Goal: Task Accomplishment & Management: Complete application form

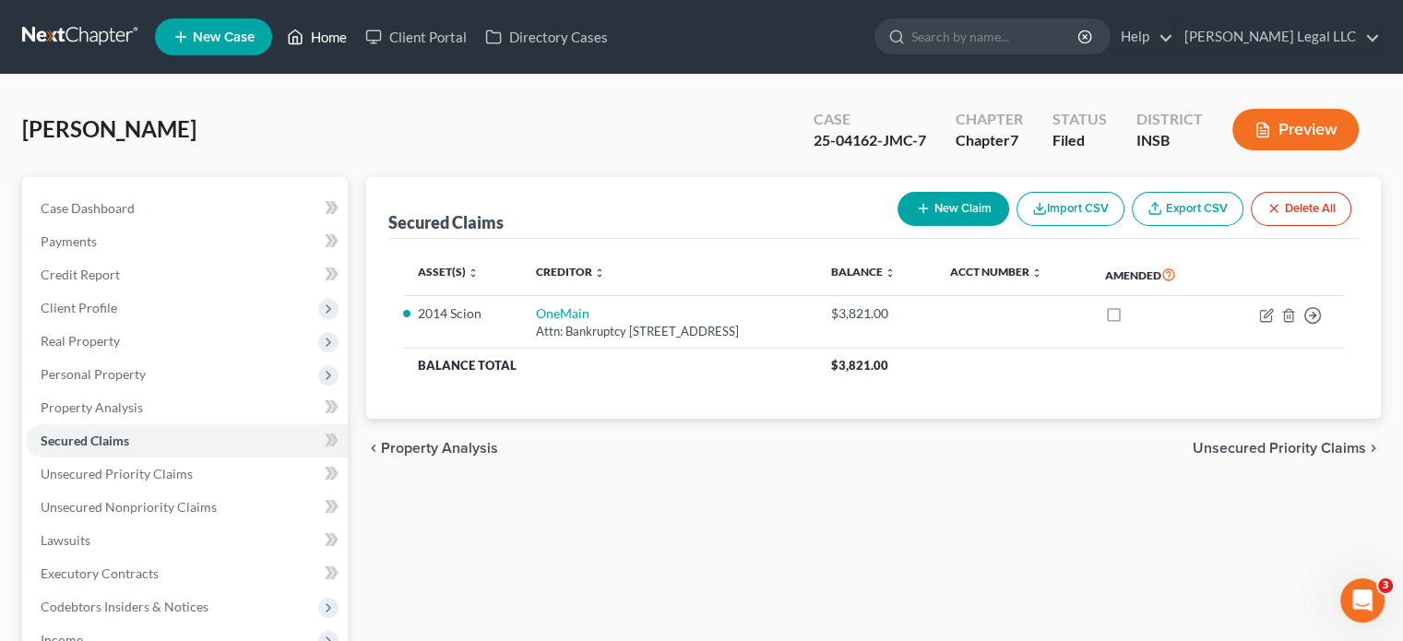
click at [316, 36] on link "Home" at bounding box center [317, 36] width 78 height 33
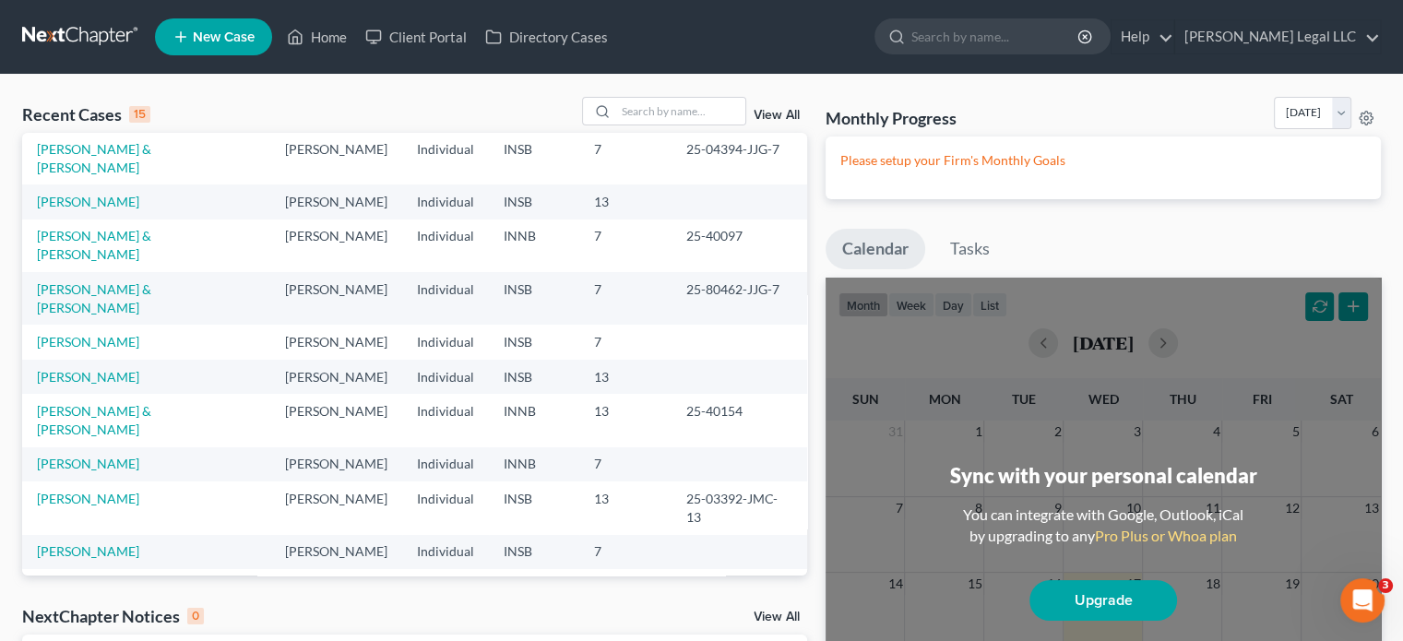
scroll to position [126, 0]
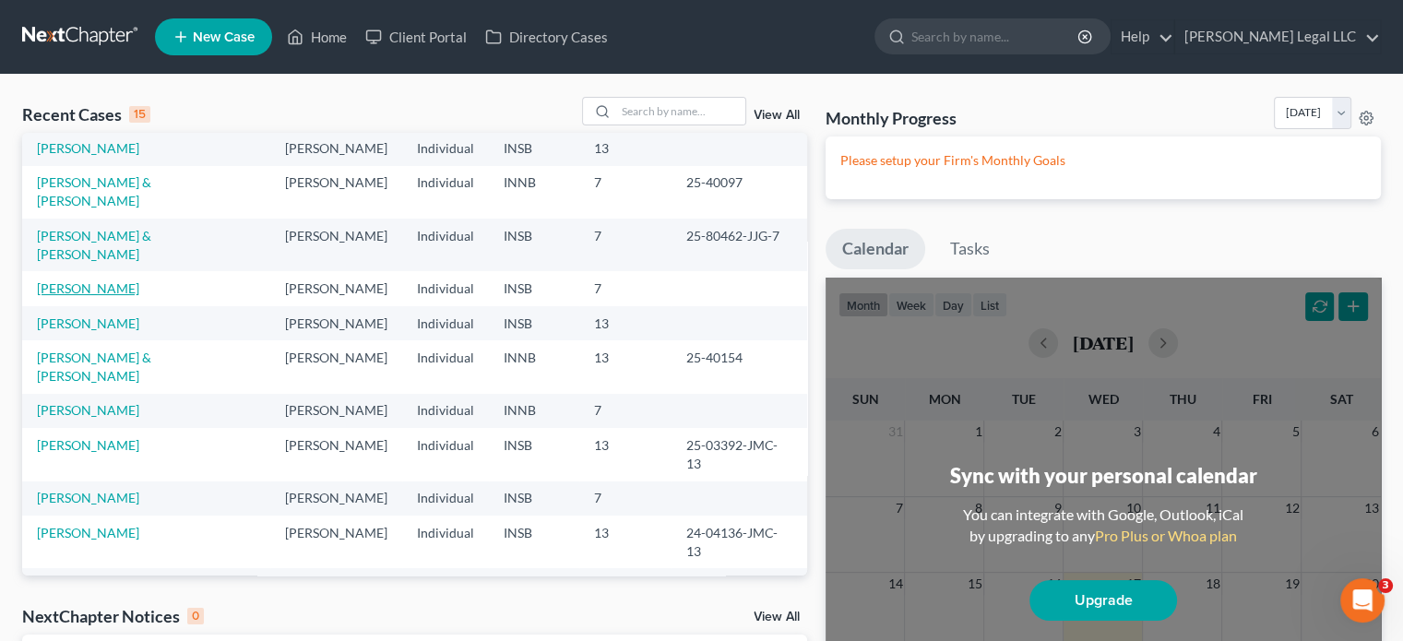
click at [108, 280] on link "[PERSON_NAME]" at bounding box center [88, 288] width 102 height 16
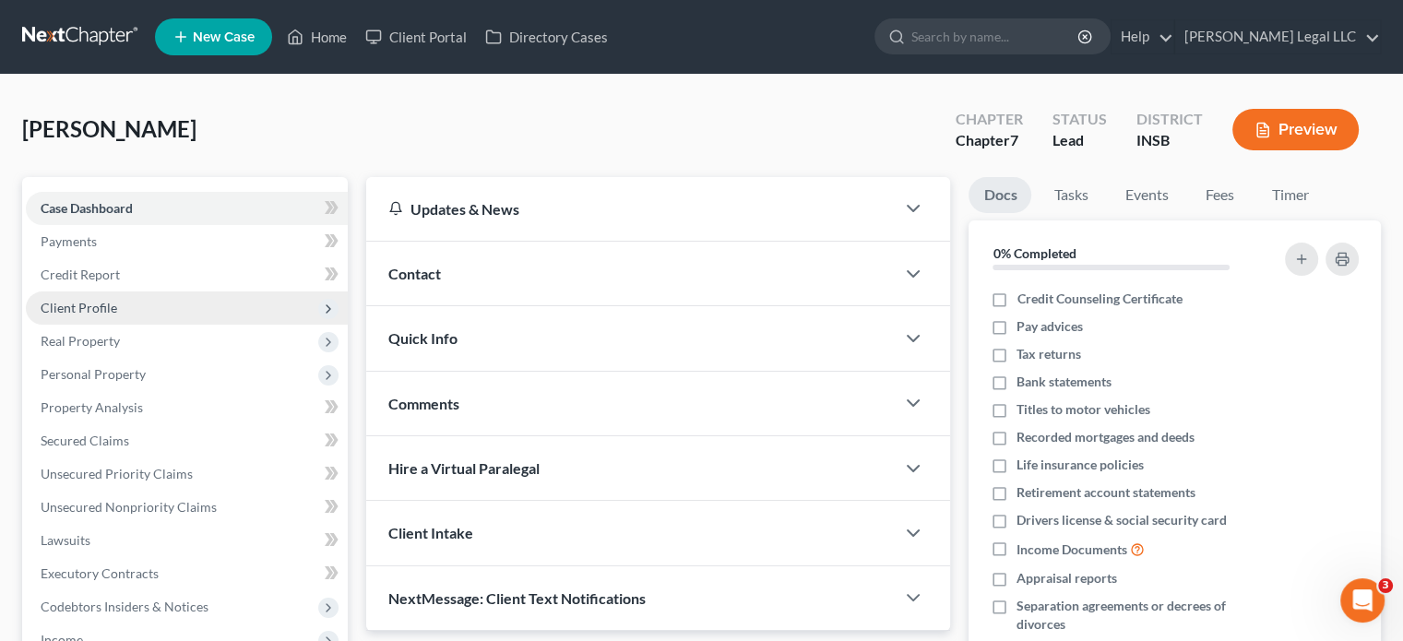
click at [59, 308] on span "Client Profile" at bounding box center [79, 308] width 77 height 16
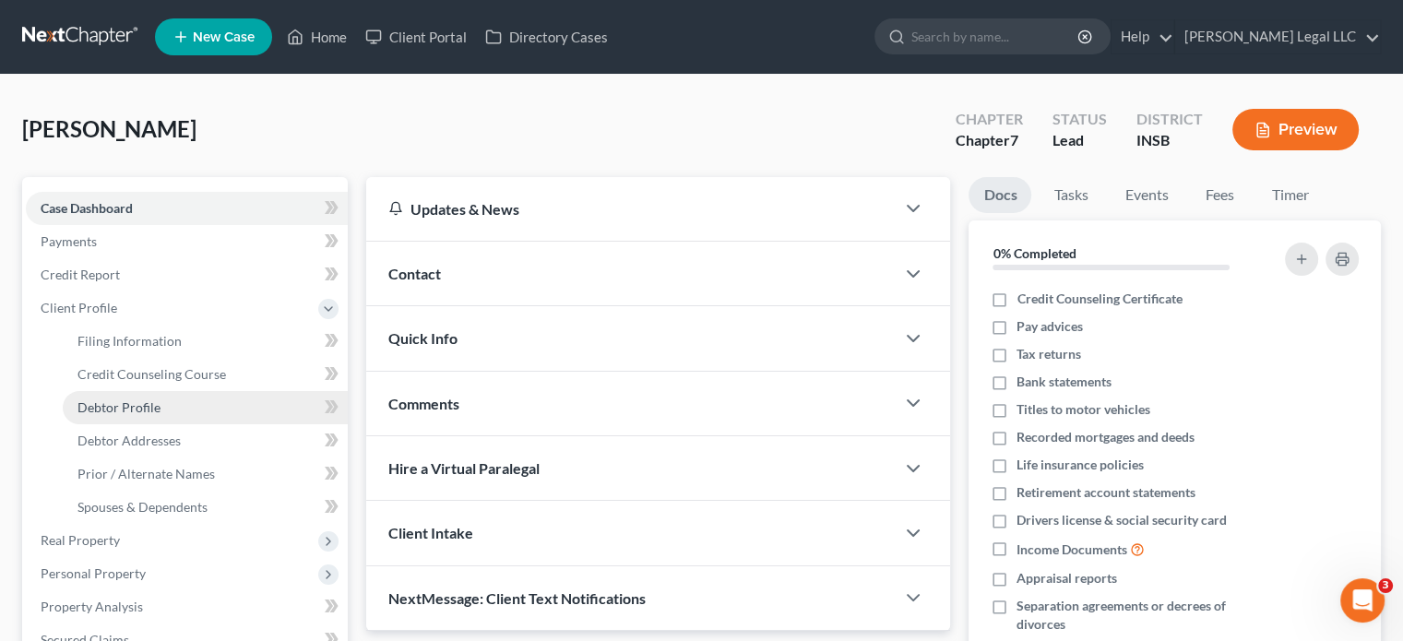
click at [99, 405] on span "Debtor Profile" at bounding box center [119, 408] width 83 height 16
select select "1"
select select "4"
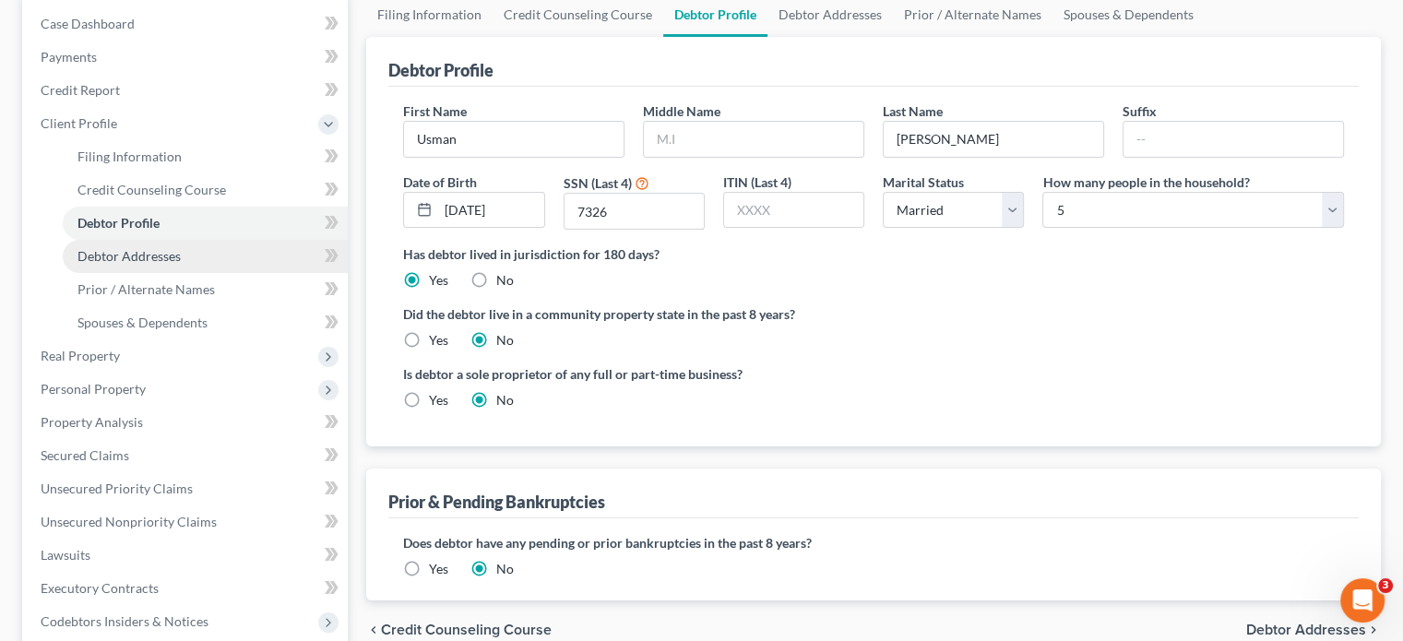
click at [141, 257] on span "Debtor Addresses" at bounding box center [129, 256] width 103 height 16
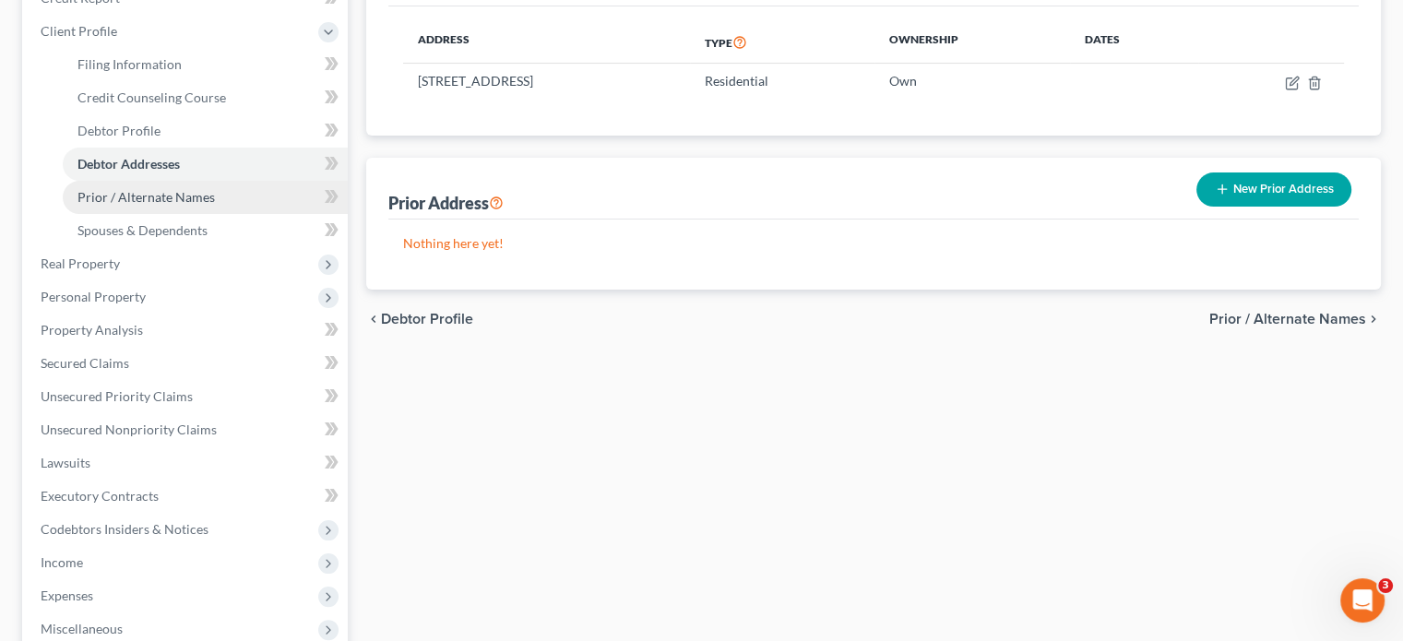
click at [143, 197] on span "Prior / Alternate Names" at bounding box center [146, 197] width 137 height 16
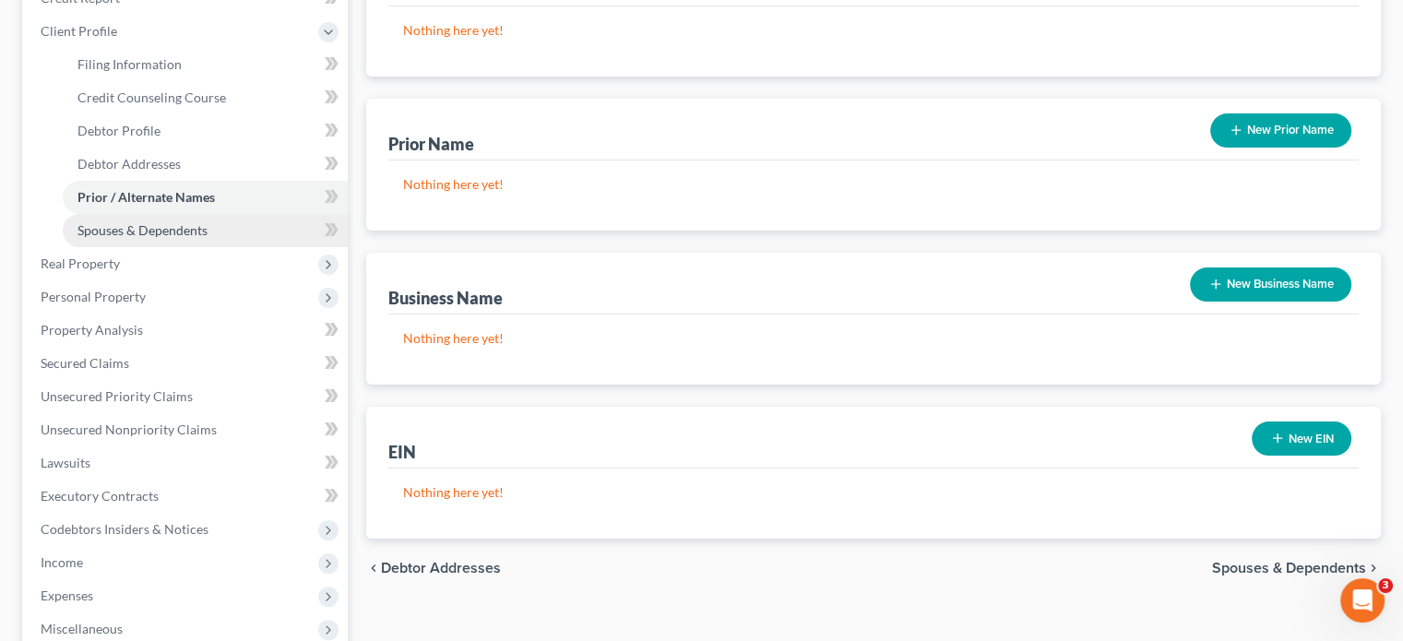
click at [125, 232] on span "Spouses & Dependents" at bounding box center [143, 230] width 130 height 16
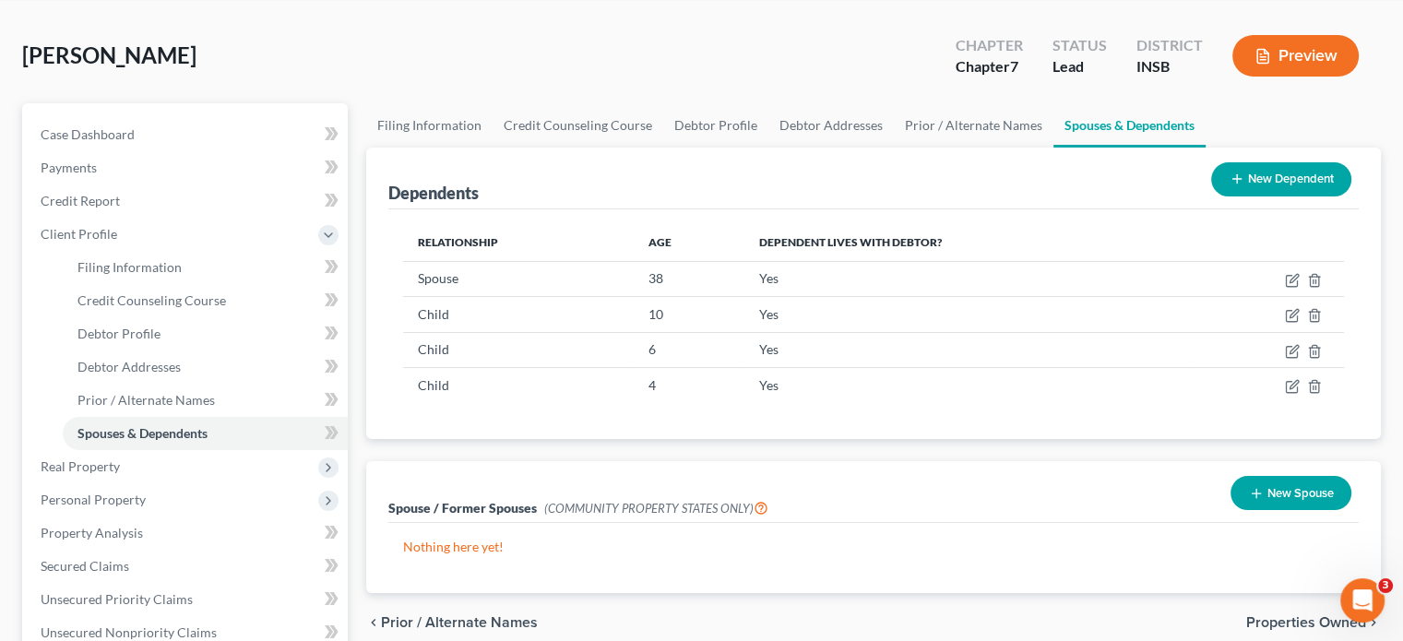
scroll to position [185, 0]
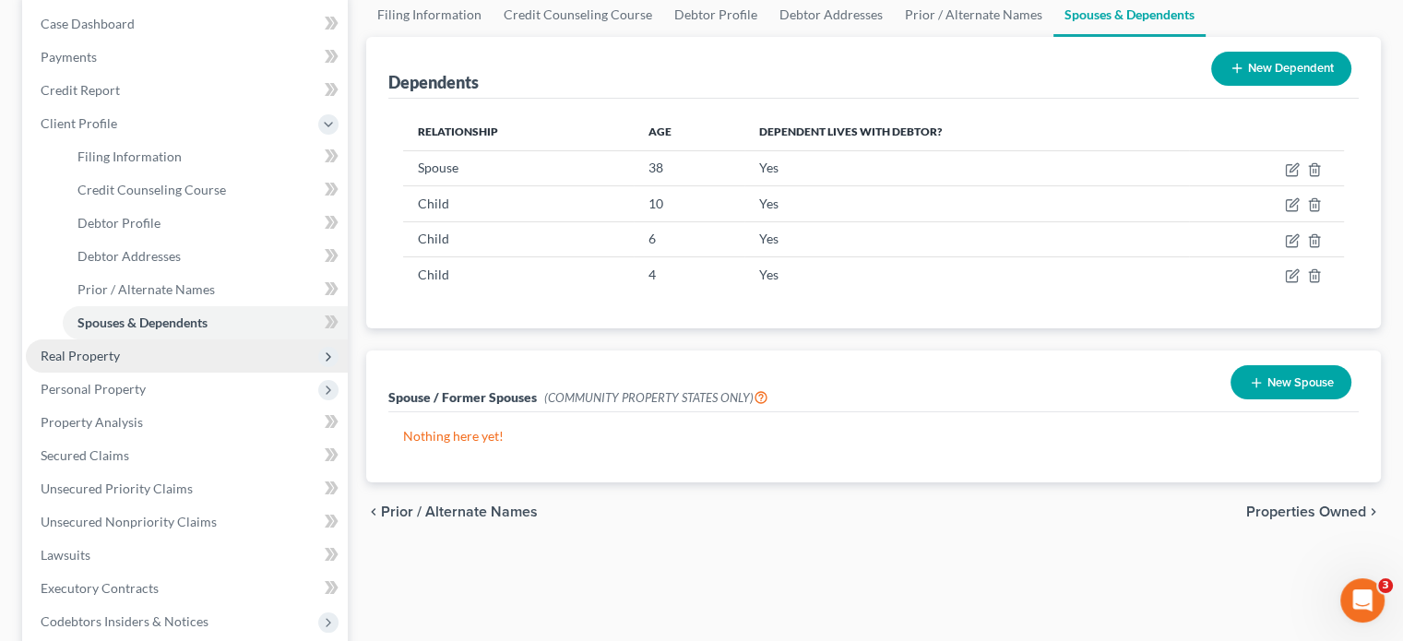
click at [122, 350] on span "Real Property" at bounding box center [187, 356] width 322 height 33
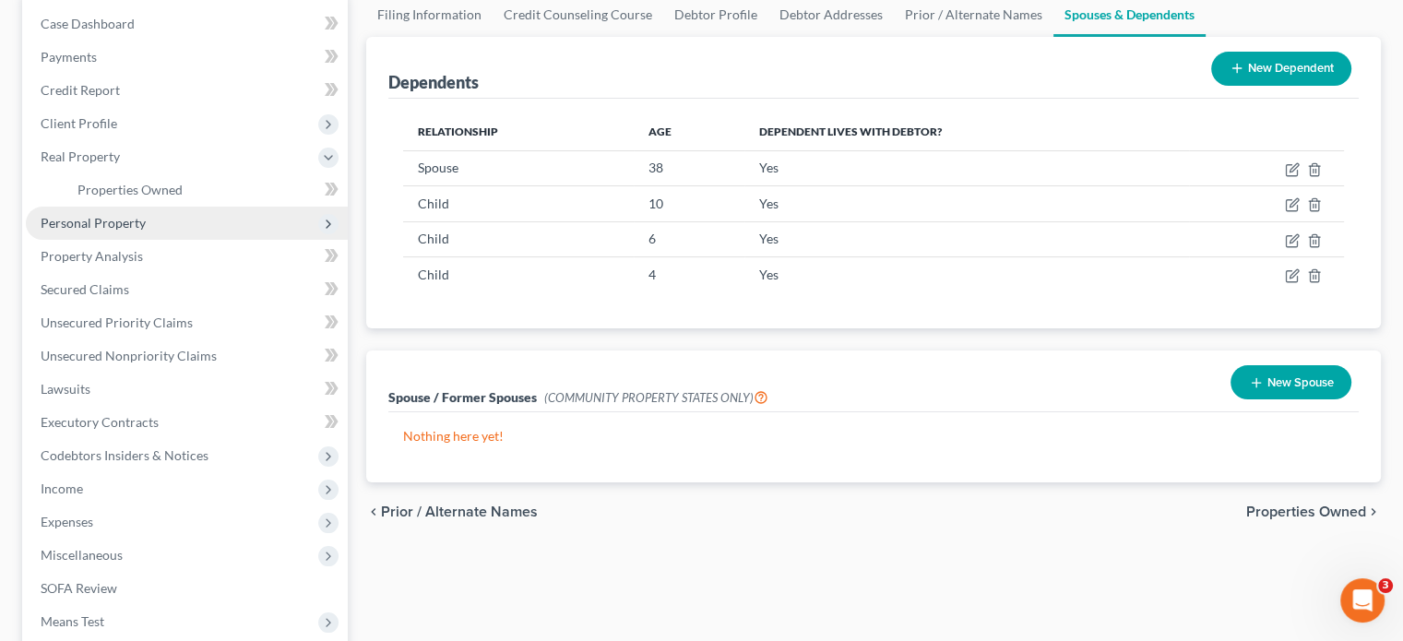
click at [96, 217] on span "Personal Property" at bounding box center [93, 223] width 105 height 16
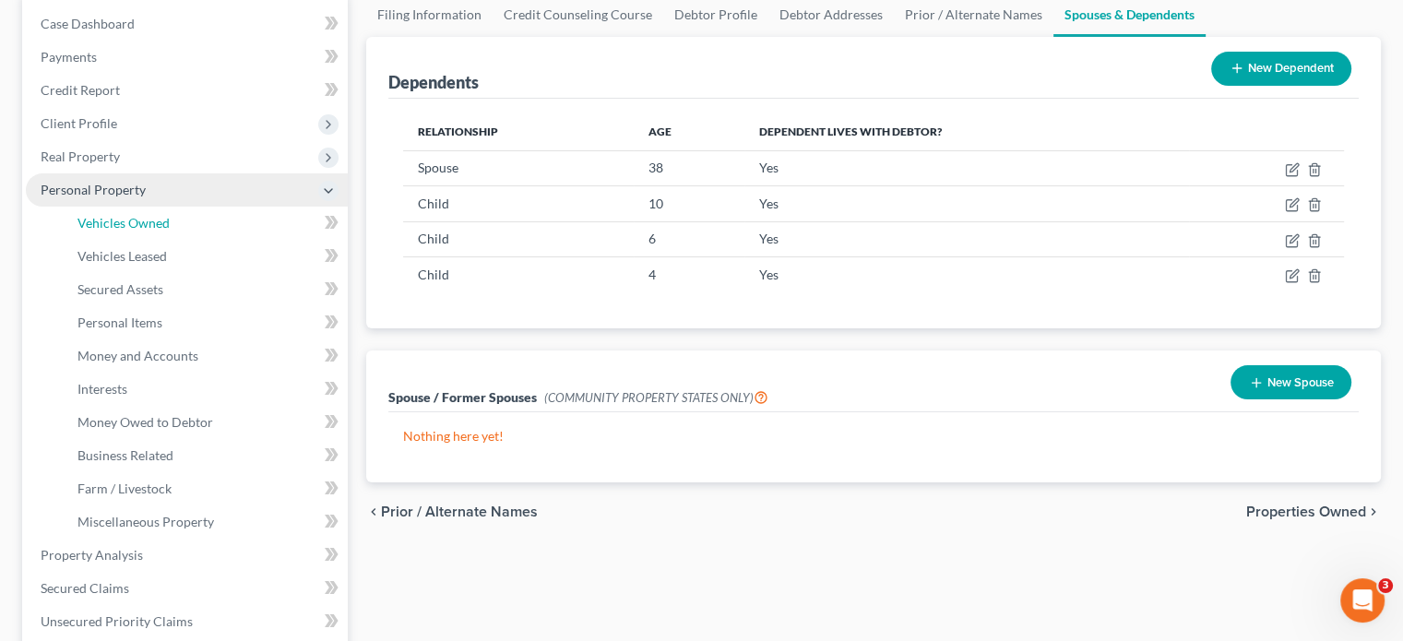
click at [96, 217] on span "Vehicles Owned" at bounding box center [124, 223] width 92 height 16
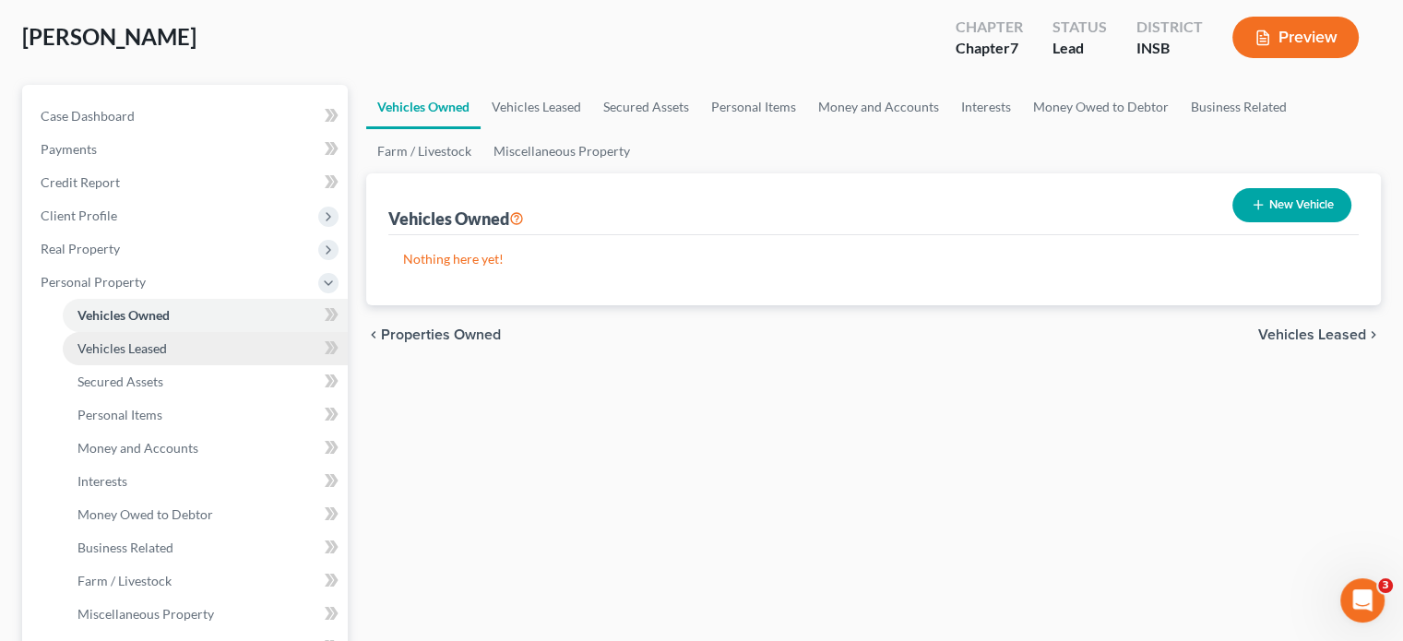
click at [97, 354] on span "Vehicles Leased" at bounding box center [122, 348] width 89 height 16
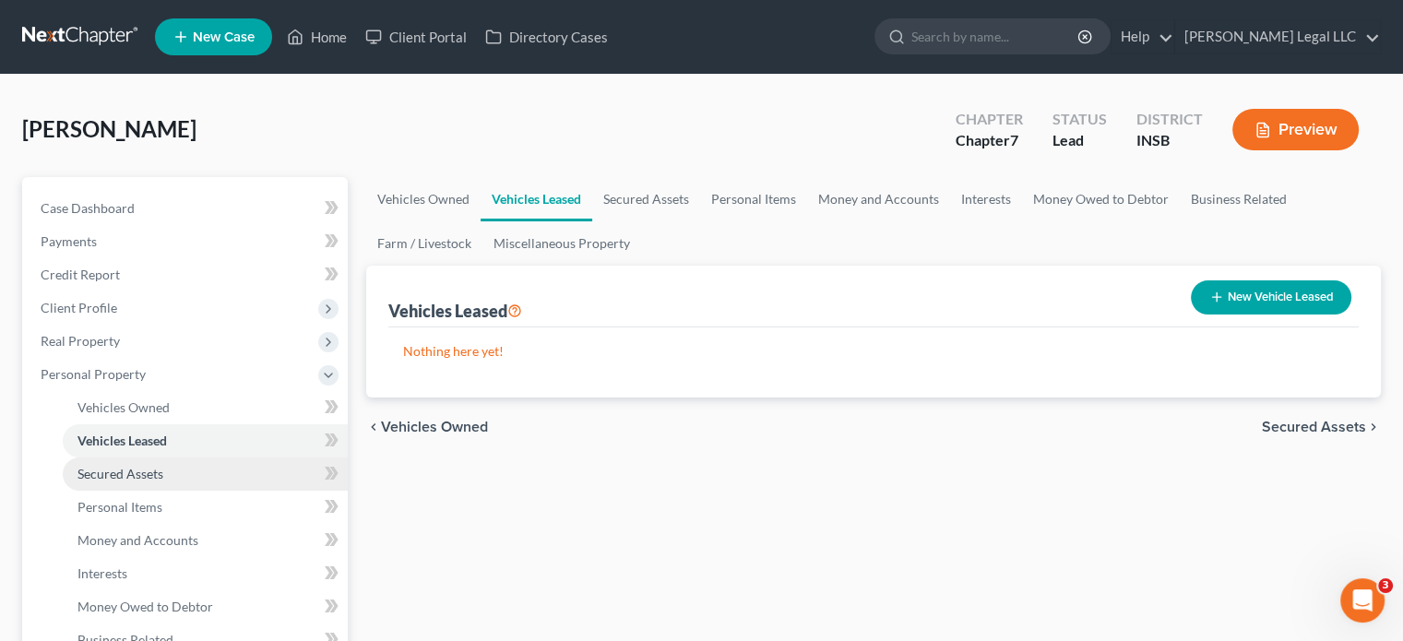
click at [94, 477] on span "Secured Assets" at bounding box center [121, 474] width 86 height 16
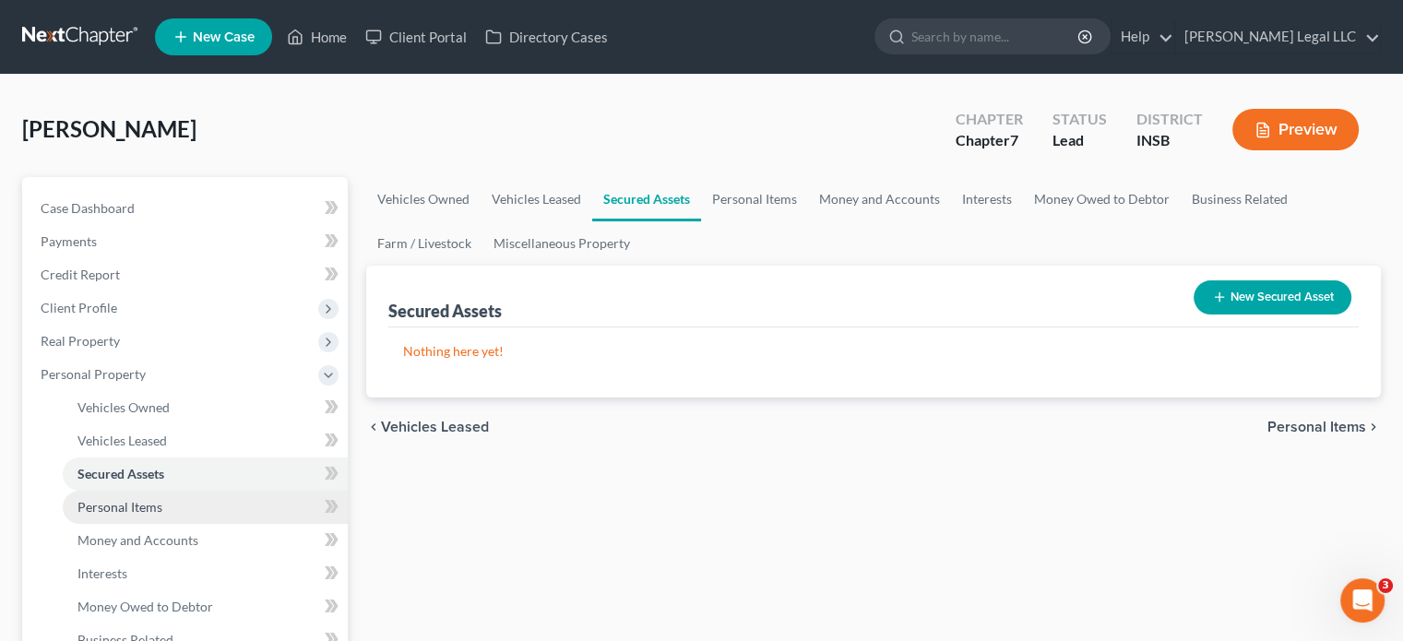
click at [96, 505] on span "Personal Items" at bounding box center [120, 507] width 85 height 16
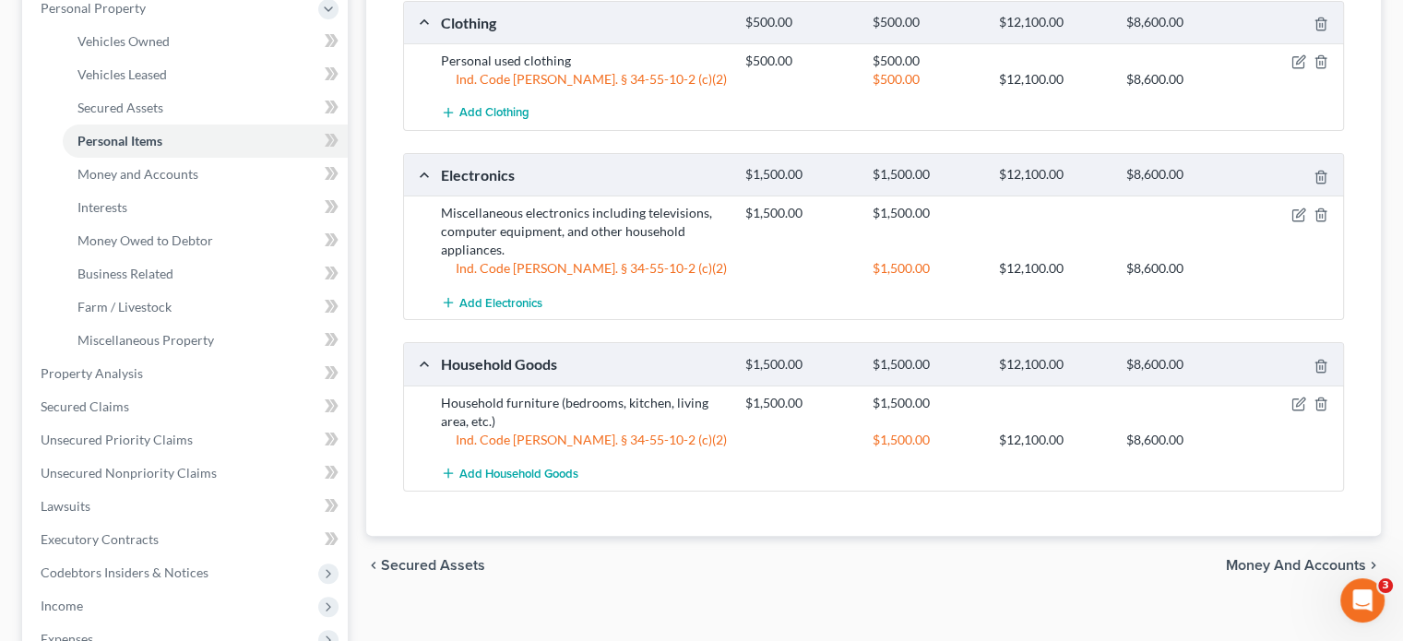
scroll to position [369, 0]
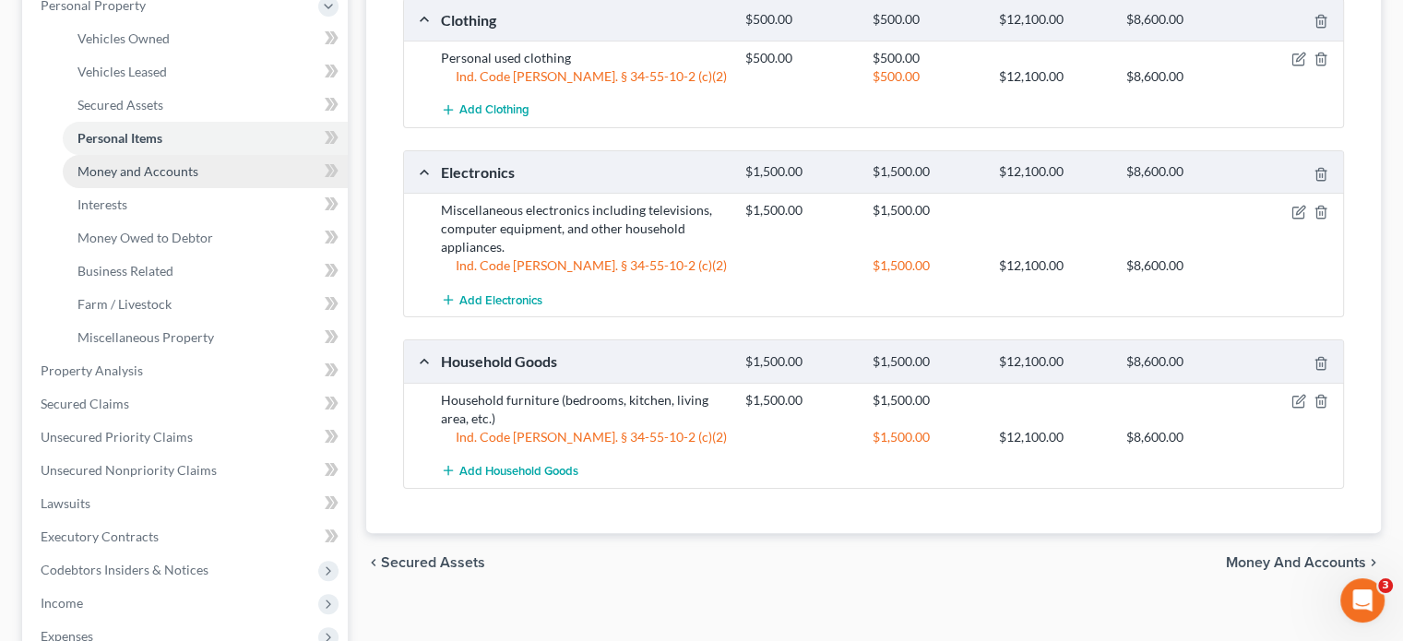
click at [162, 183] on link "Money and Accounts" at bounding box center [205, 171] width 285 height 33
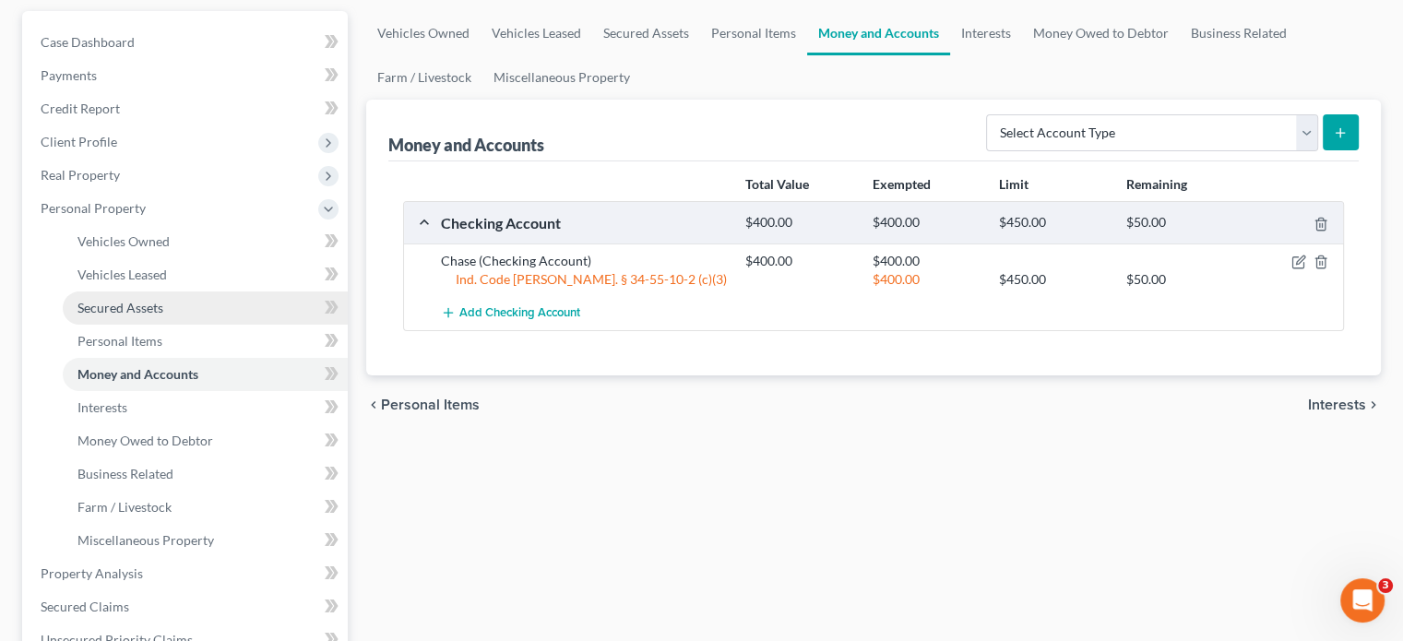
scroll to position [185, 0]
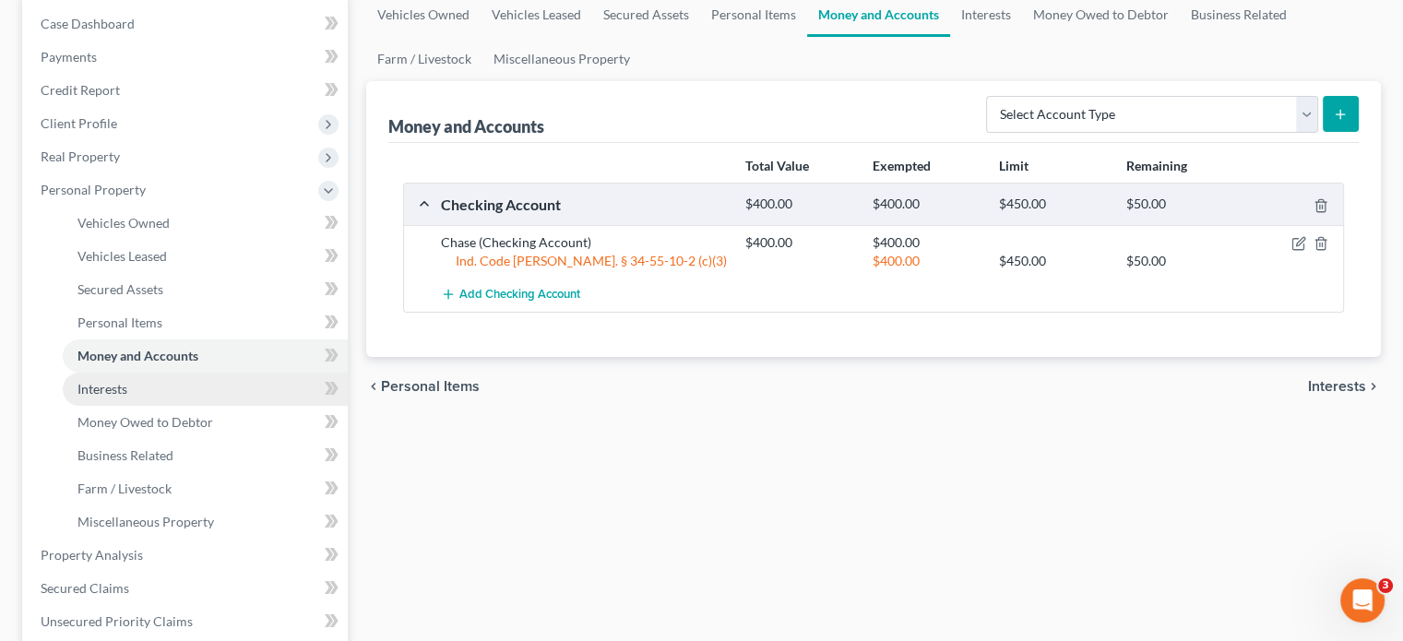
click at [127, 390] on span "Interests" at bounding box center [103, 389] width 50 height 16
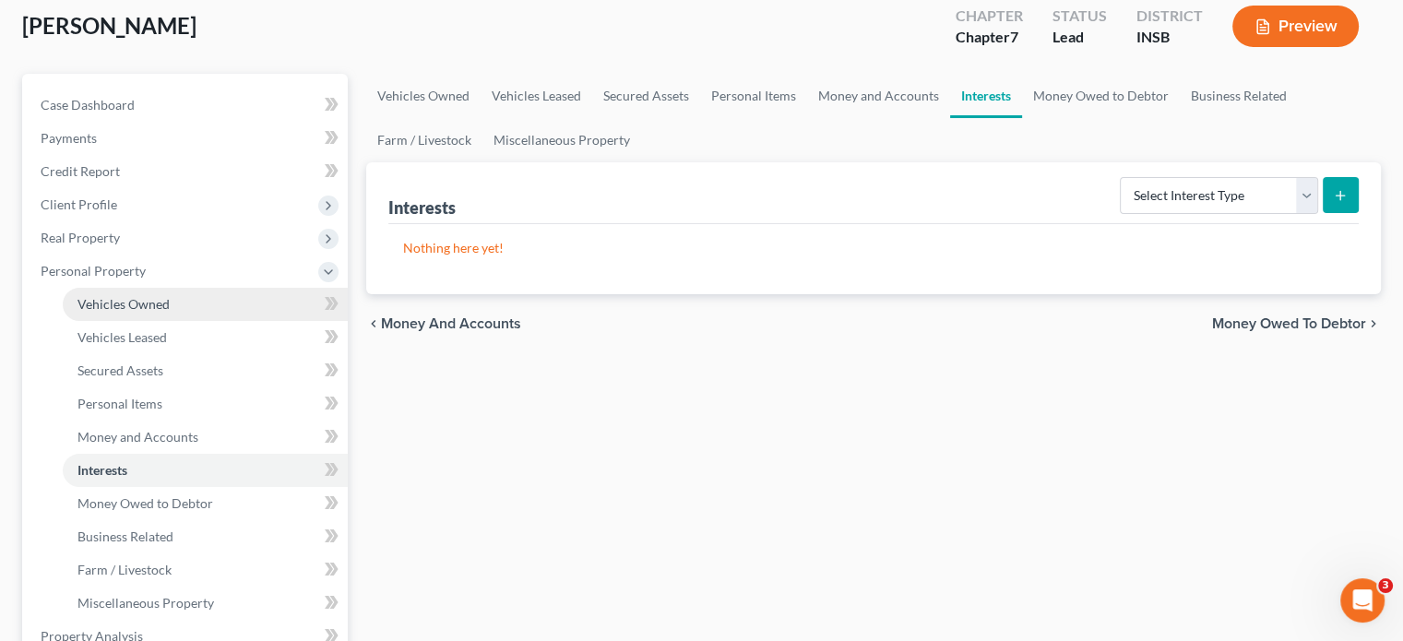
scroll to position [369, 0]
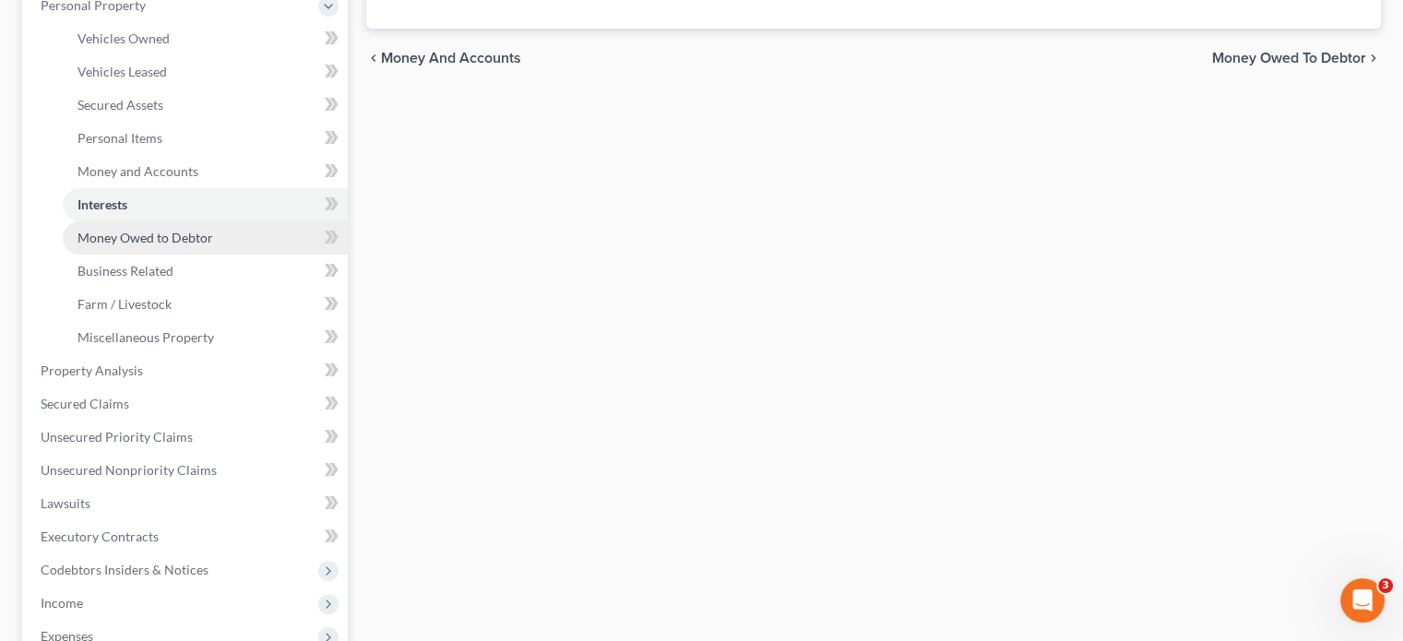
click at [116, 239] on span "Money Owed to Debtor" at bounding box center [146, 238] width 136 height 16
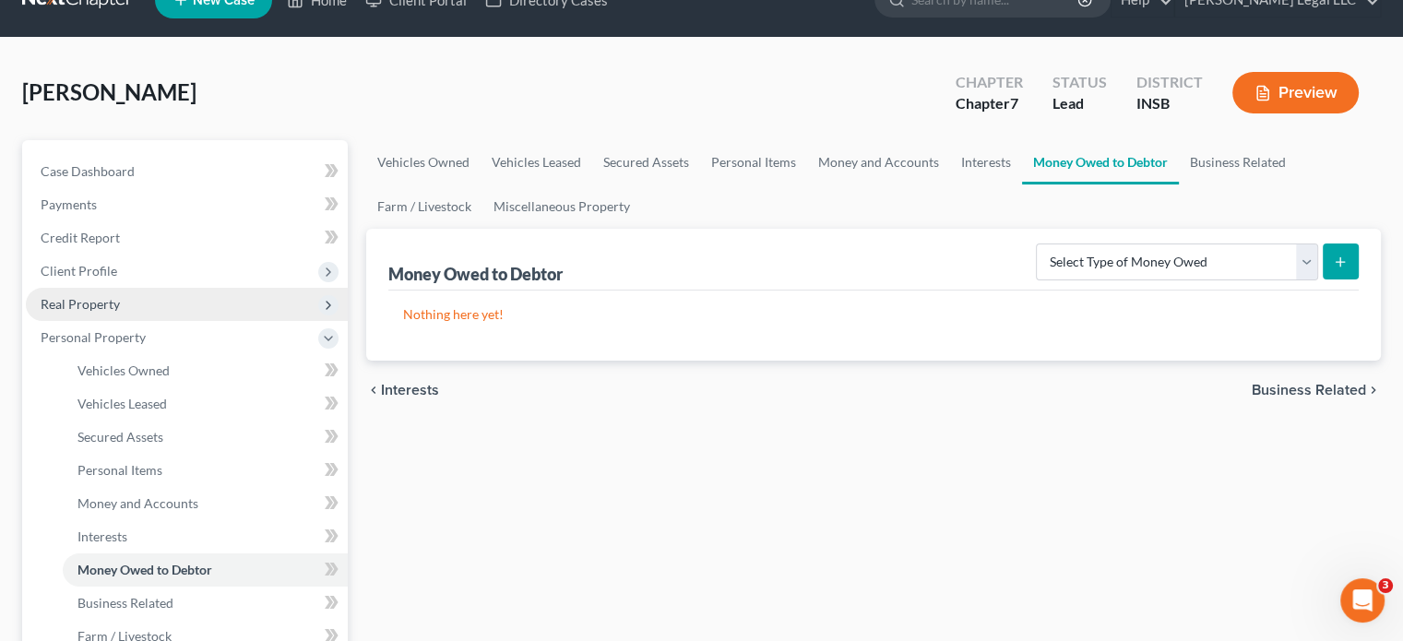
scroll to position [185, 0]
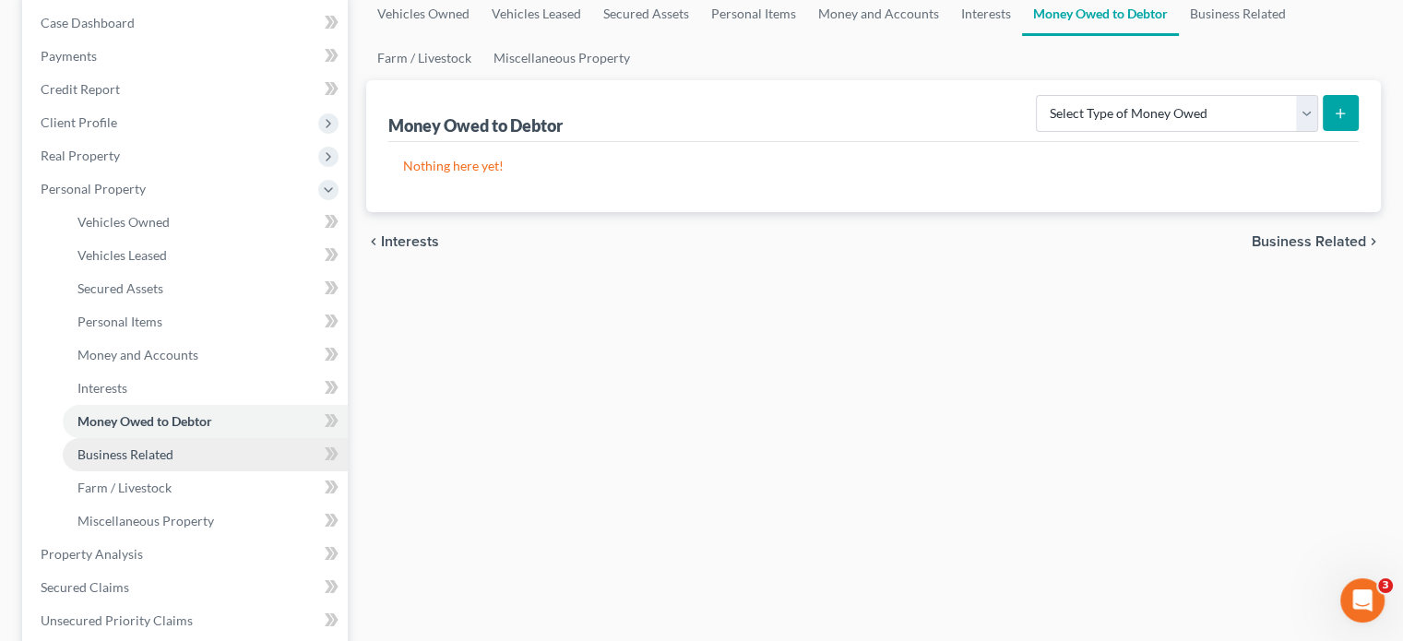
click at [134, 451] on span "Business Related" at bounding box center [126, 455] width 96 height 16
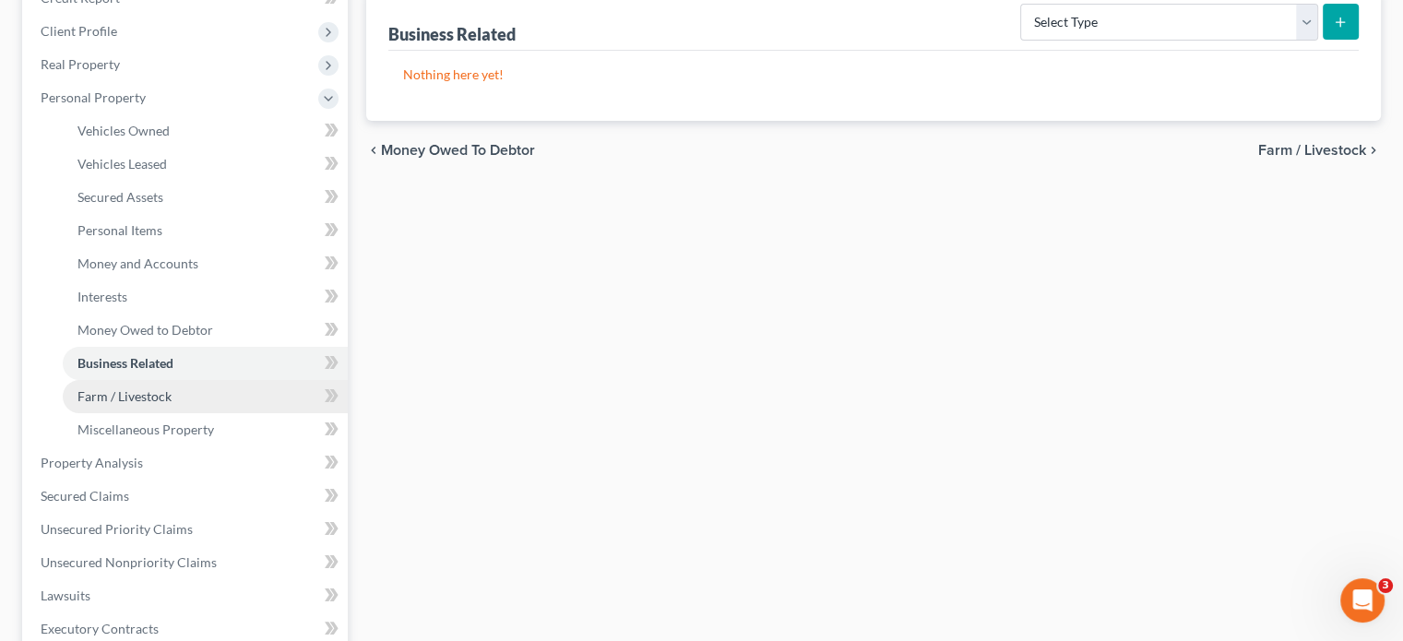
click at [134, 398] on span "Farm / Livestock" at bounding box center [125, 396] width 94 height 16
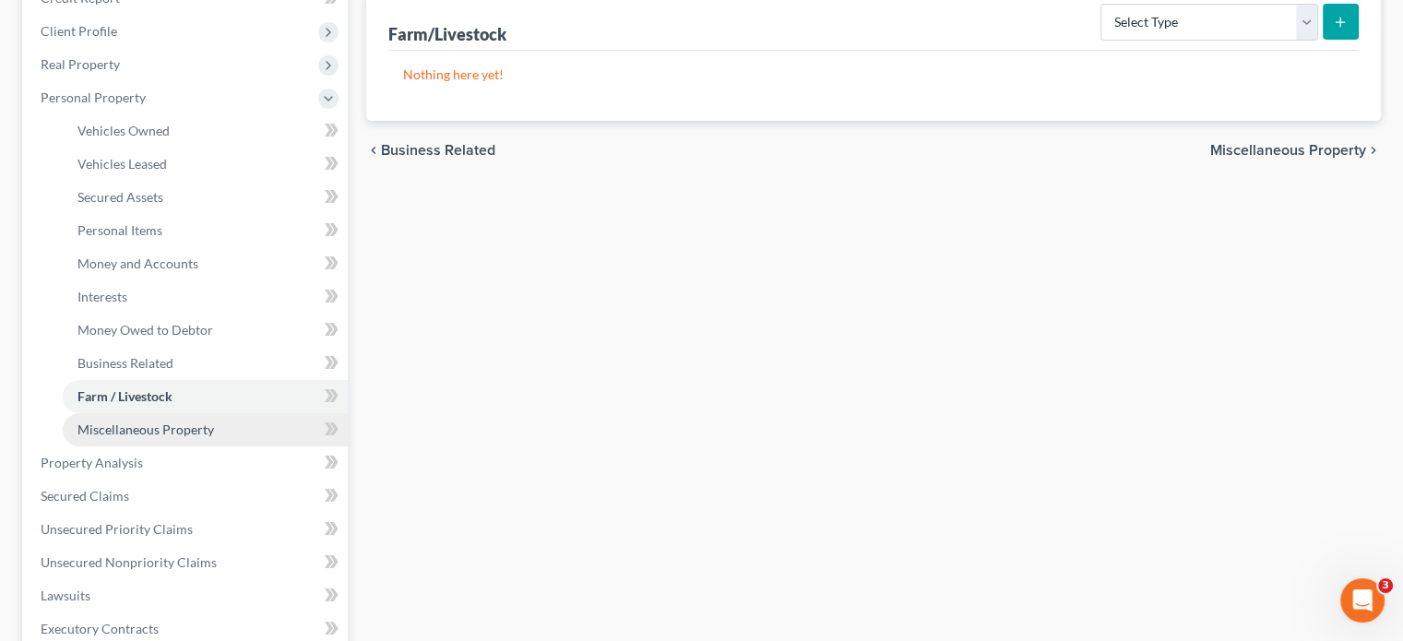
click at [140, 416] on link "Miscellaneous Property" at bounding box center [205, 429] width 285 height 33
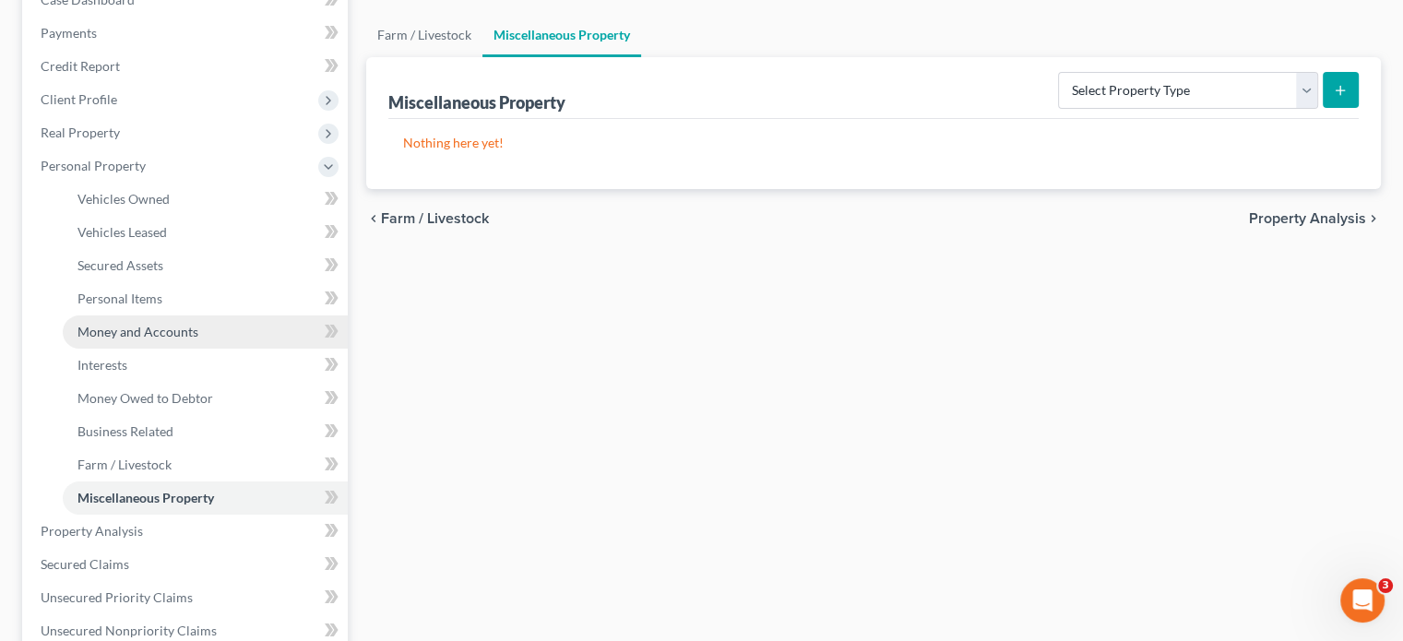
scroll to position [369, 0]
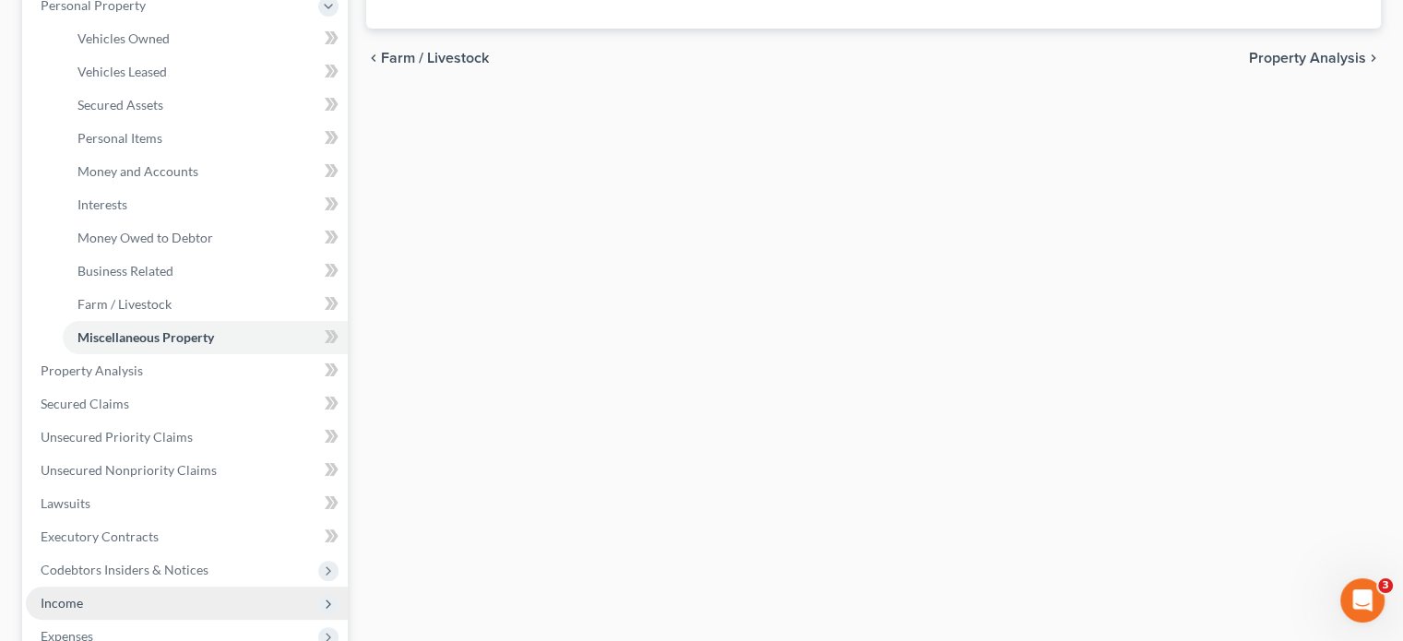
click at [61, 600] on span "Income" at bounding box center [62, 603] width 42 height 16
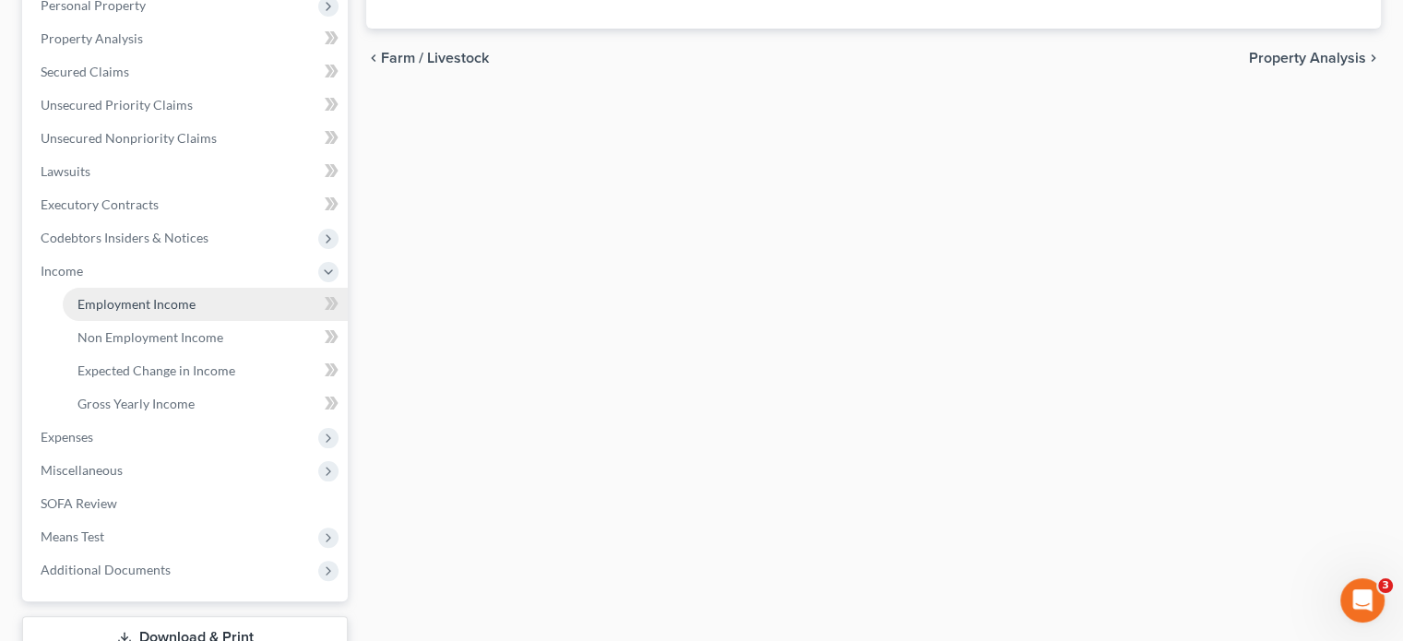
click at [105, 303] on span "Employment Income" at bounding box center [137, 304] width 118 height 16
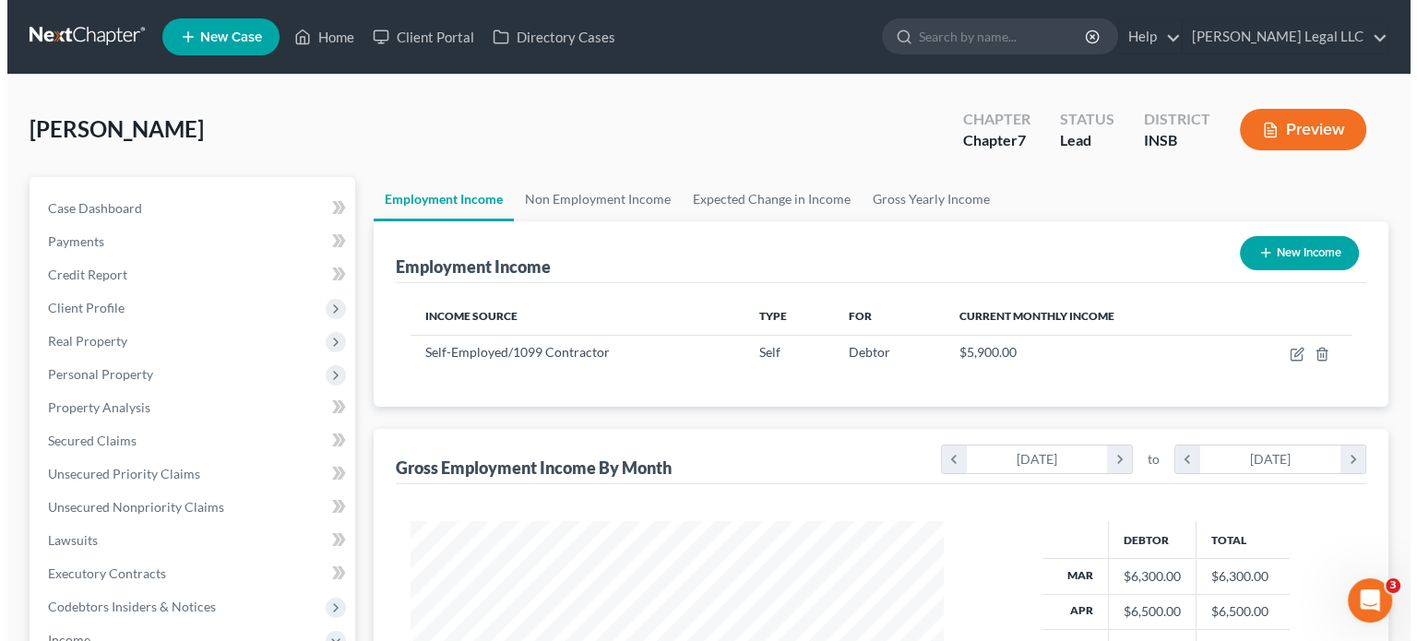
scroll to position [328, 569]
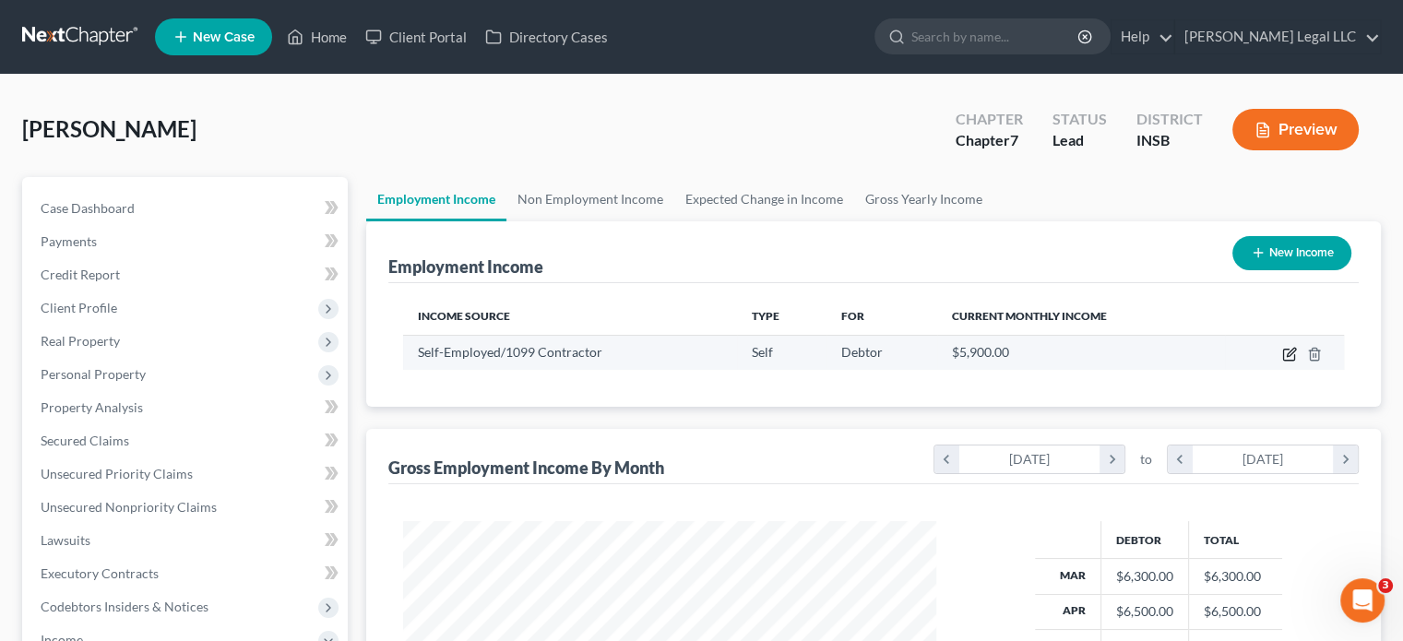
click at [1287, 353] on icon "button" at bounding box center [1290, 354] width 15 height 15
select select "1"
select select "0"
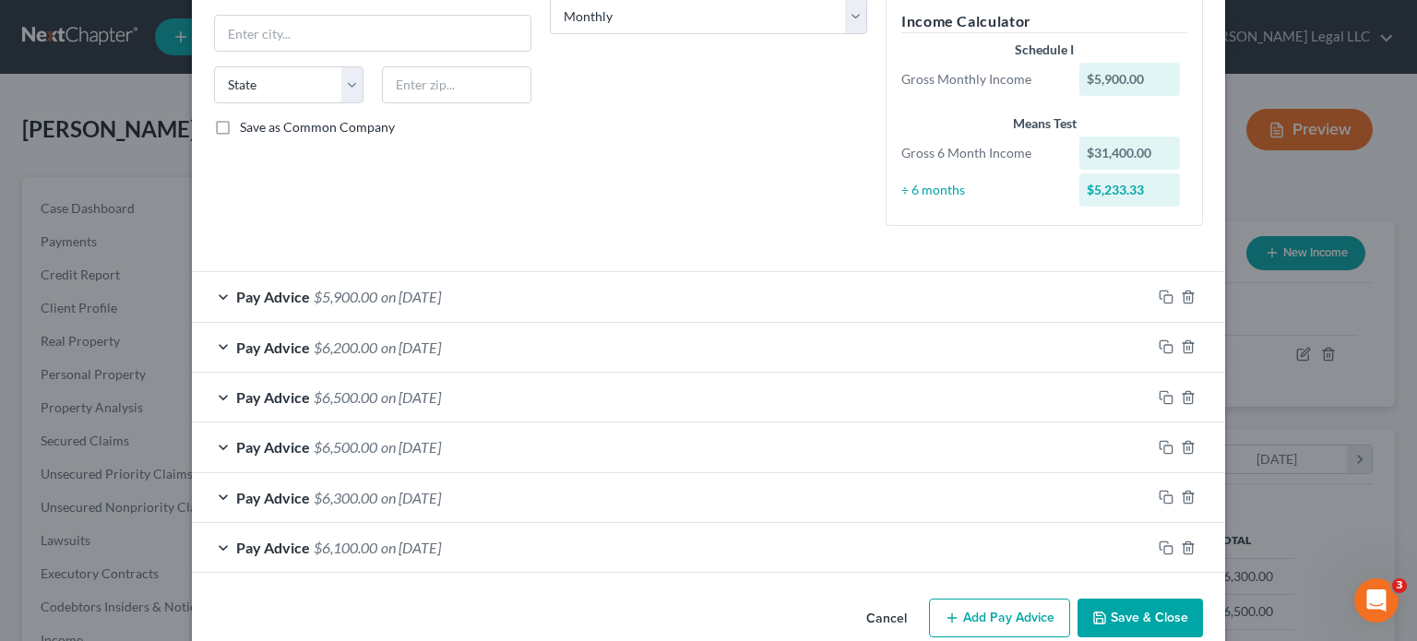
scroll to position [345, 0]
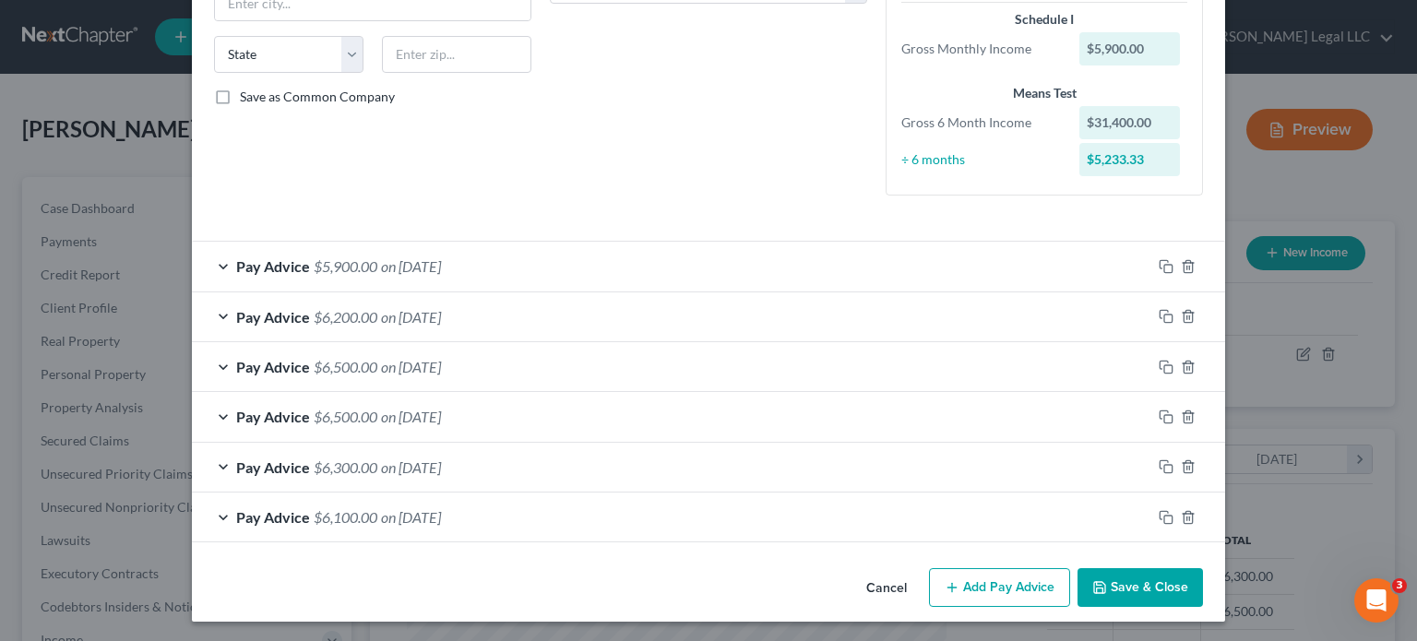
click at [441, 515] on span "on [DATE]" at bounding box center [411, 517] width 60 height 18
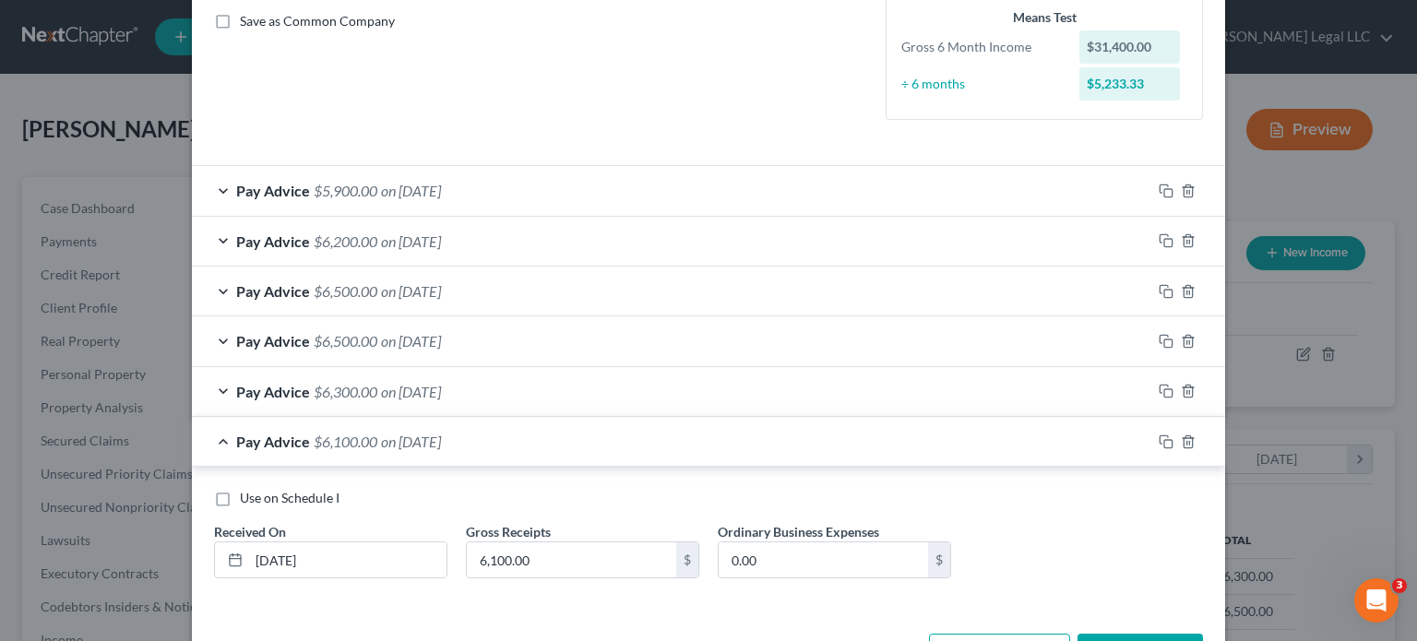
scroll to position [486, 0]
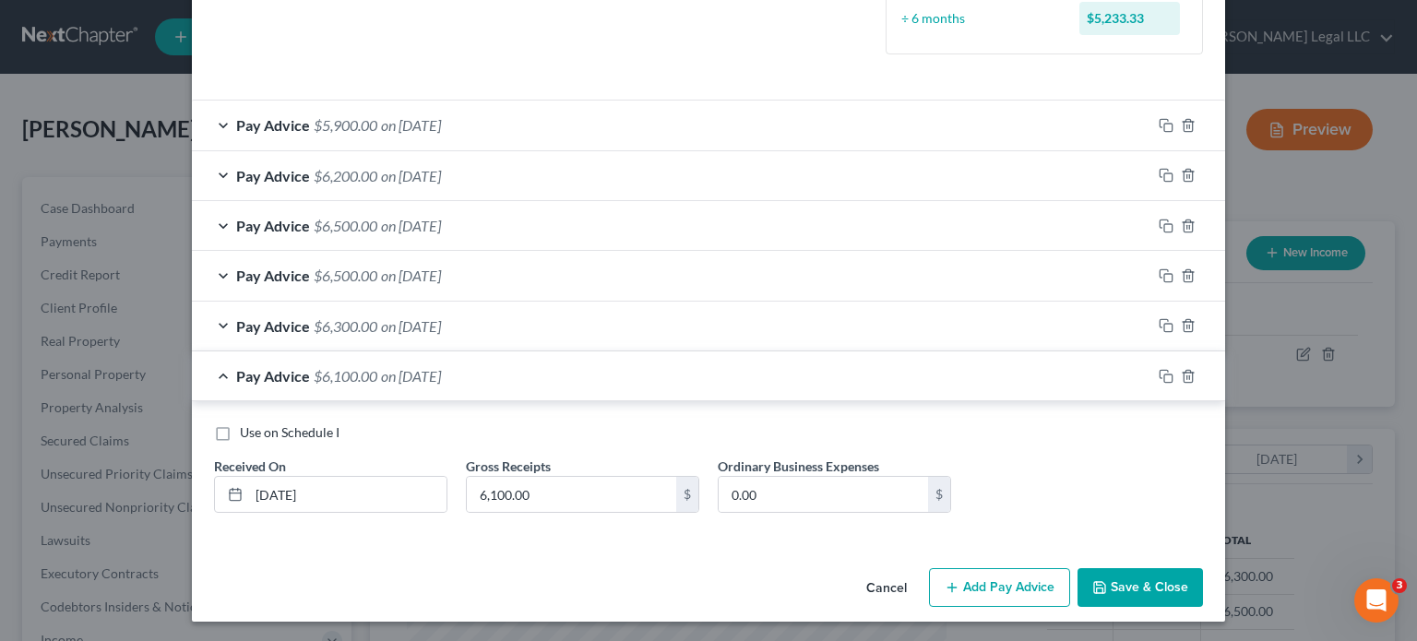
click at [291, 317] on span "Pay Advice" at bounding box center [273, 326] width 74 height 18
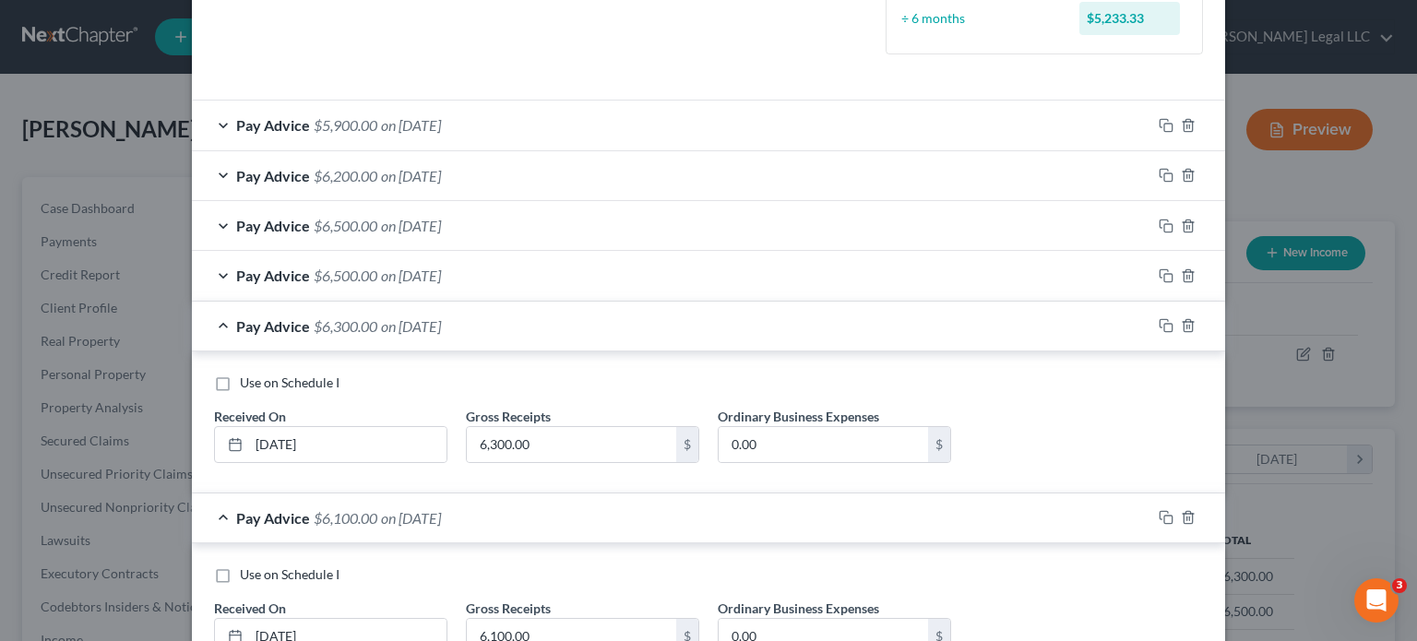
click at [299, 285] on div "Pay Advice $6,500.00 on [DATE]" at bounding box center [672, 275] width 960 height 49
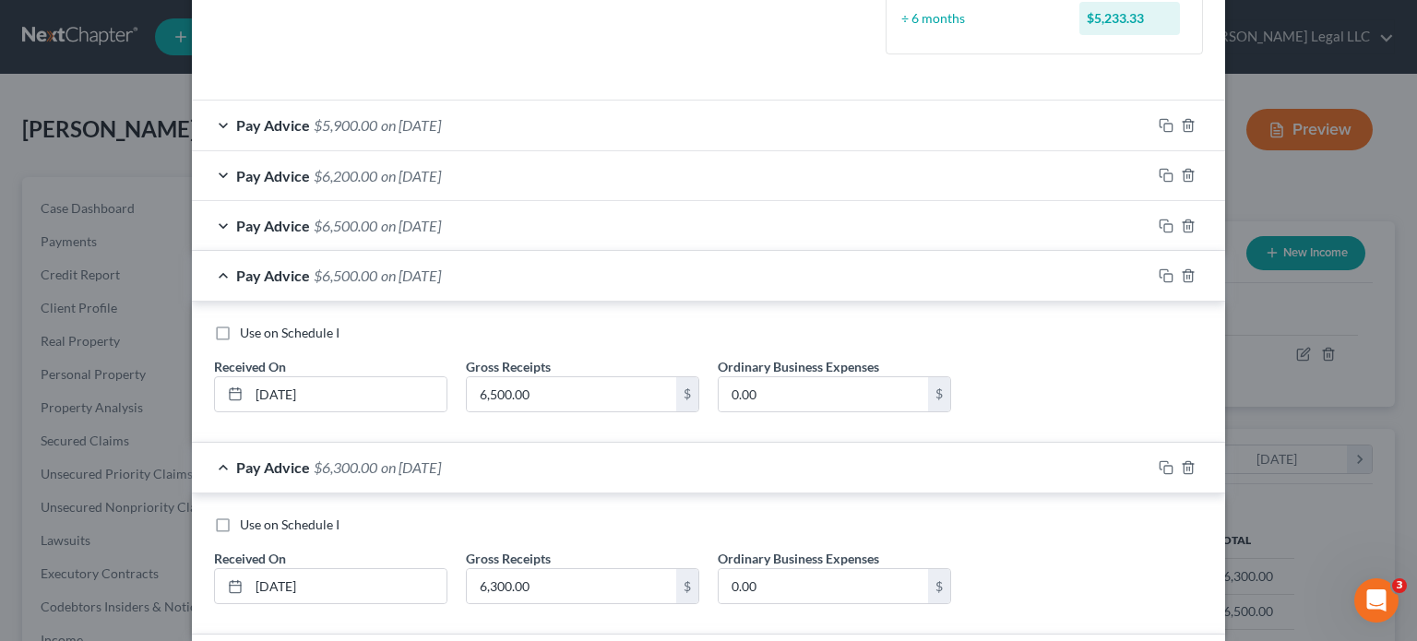
click at [314, 228] on span "$6,500.00" at bounding box center [346, 226] width 64 height 18
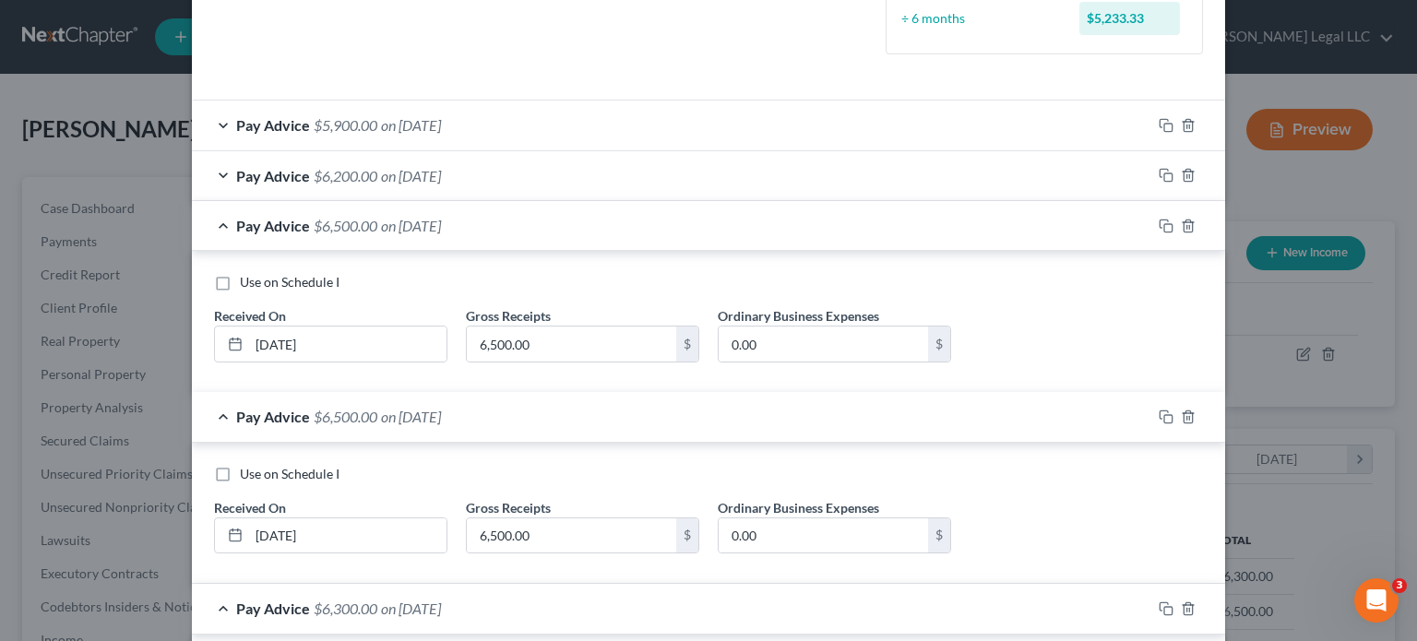
click at [314, 175] on span "$6,200.00" at bounding box center [346, 176] width 64 height 18
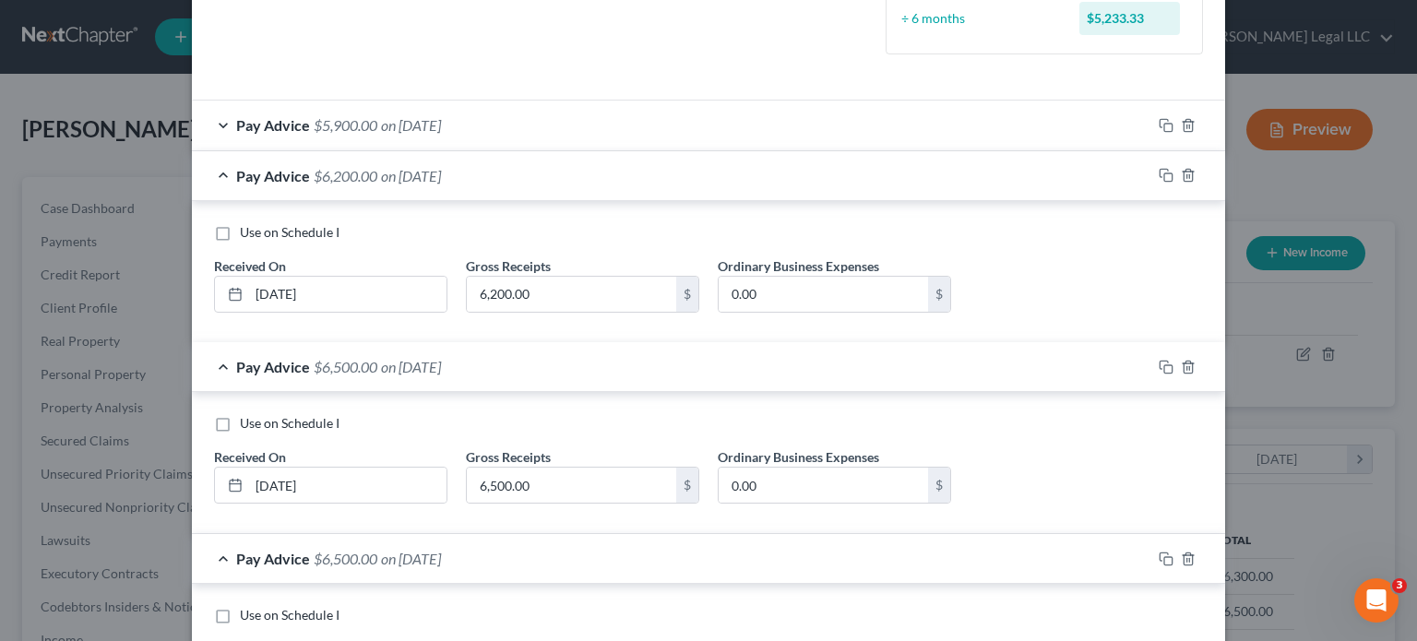
click at [314, 122] on span "$5,900.00" at bounding box center [346, 125] width 64 height 18
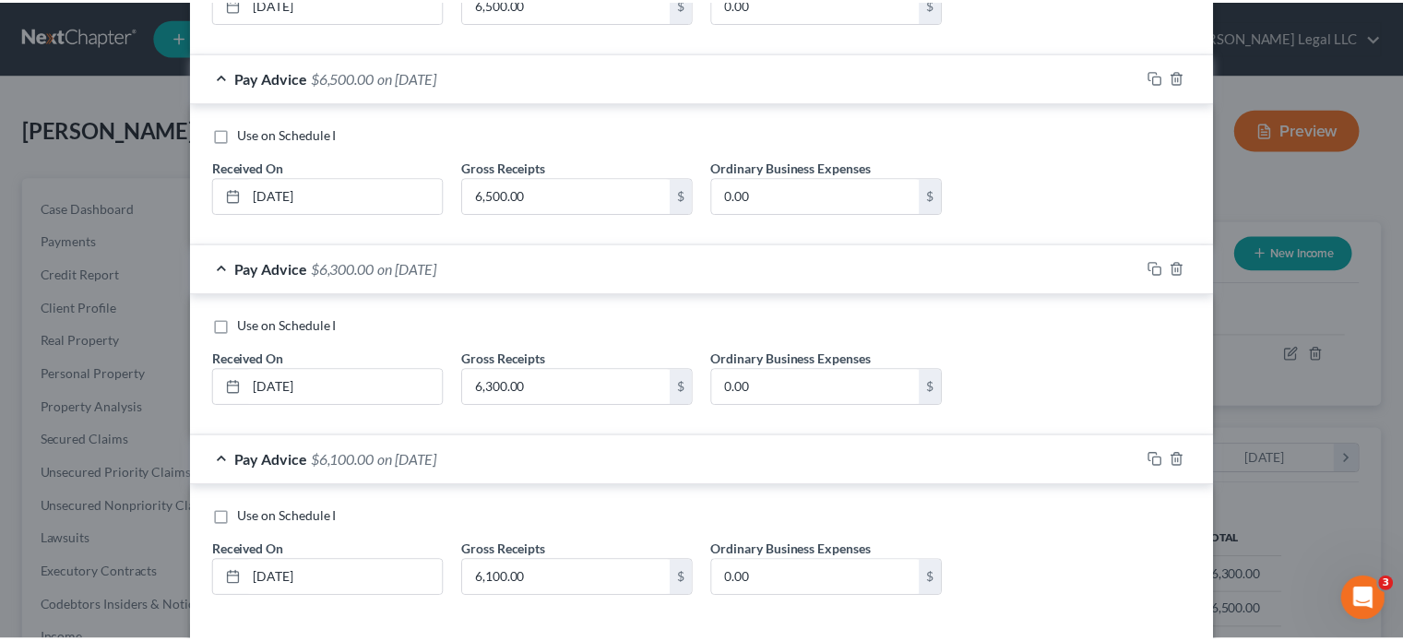
scroll to position [1192, 0]
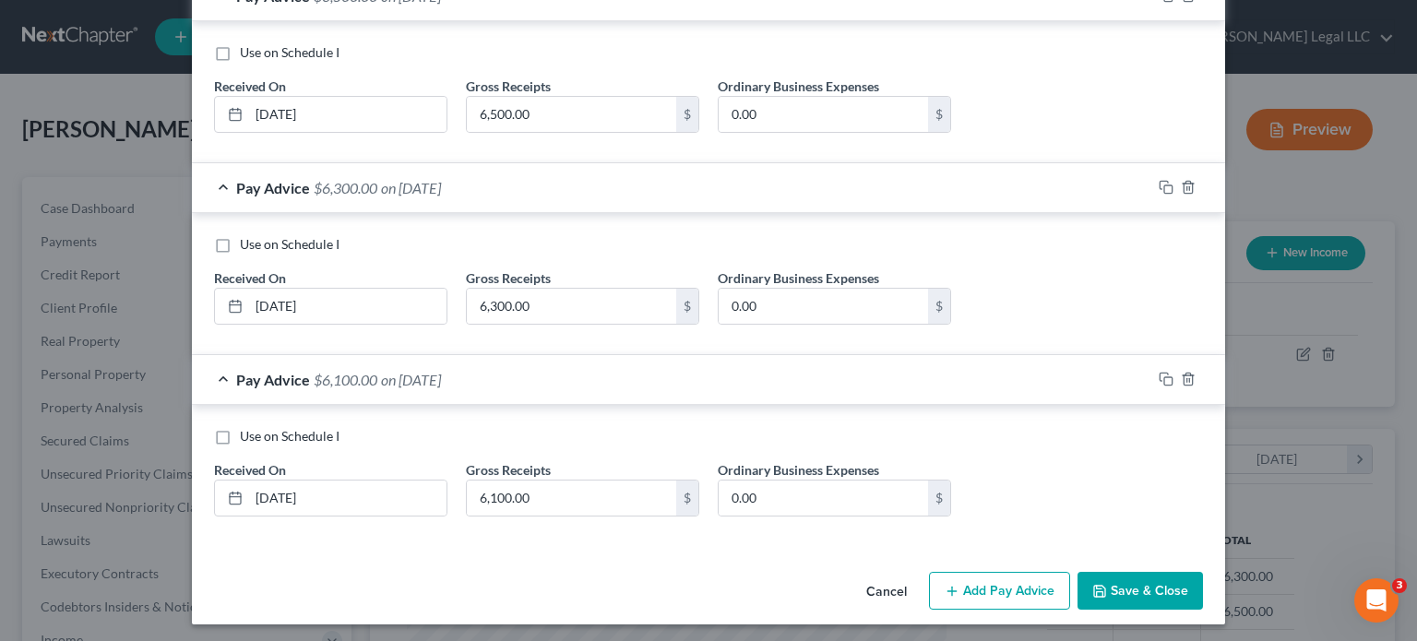
click at [1149, 584] on button "Save & Close" at bounding box center [1140, 591] width 125 height 39
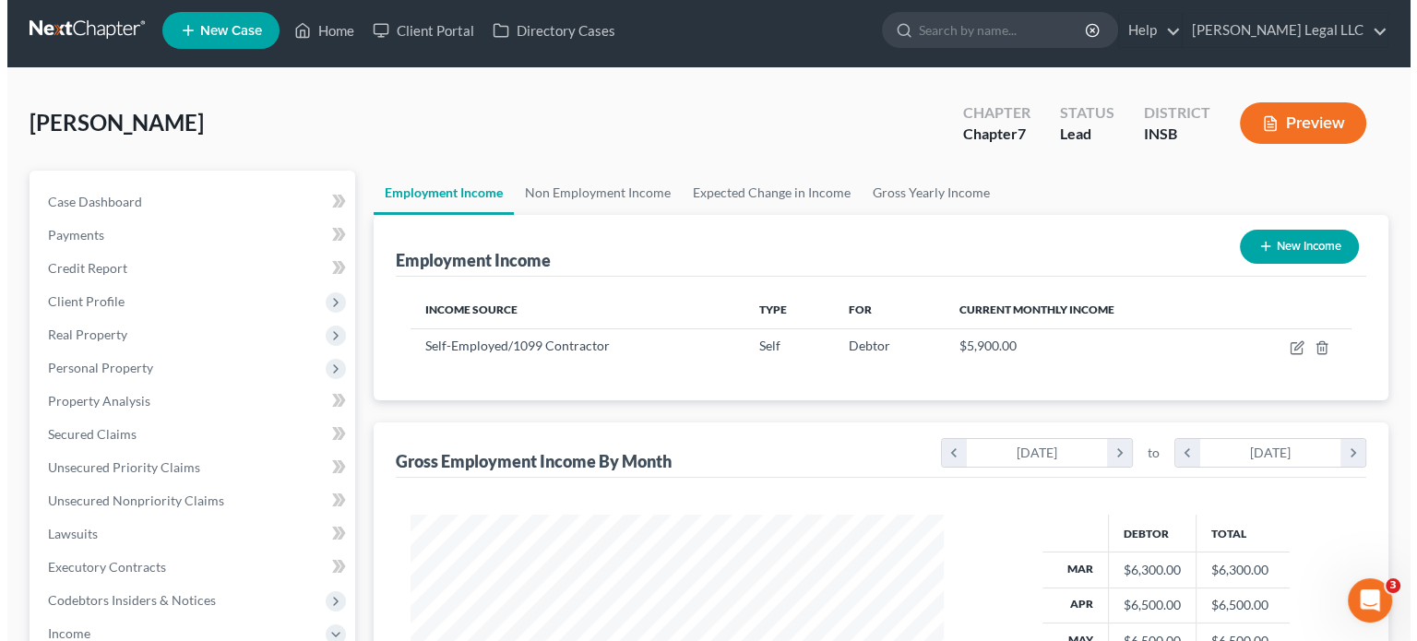
scroll to position [0, 0]
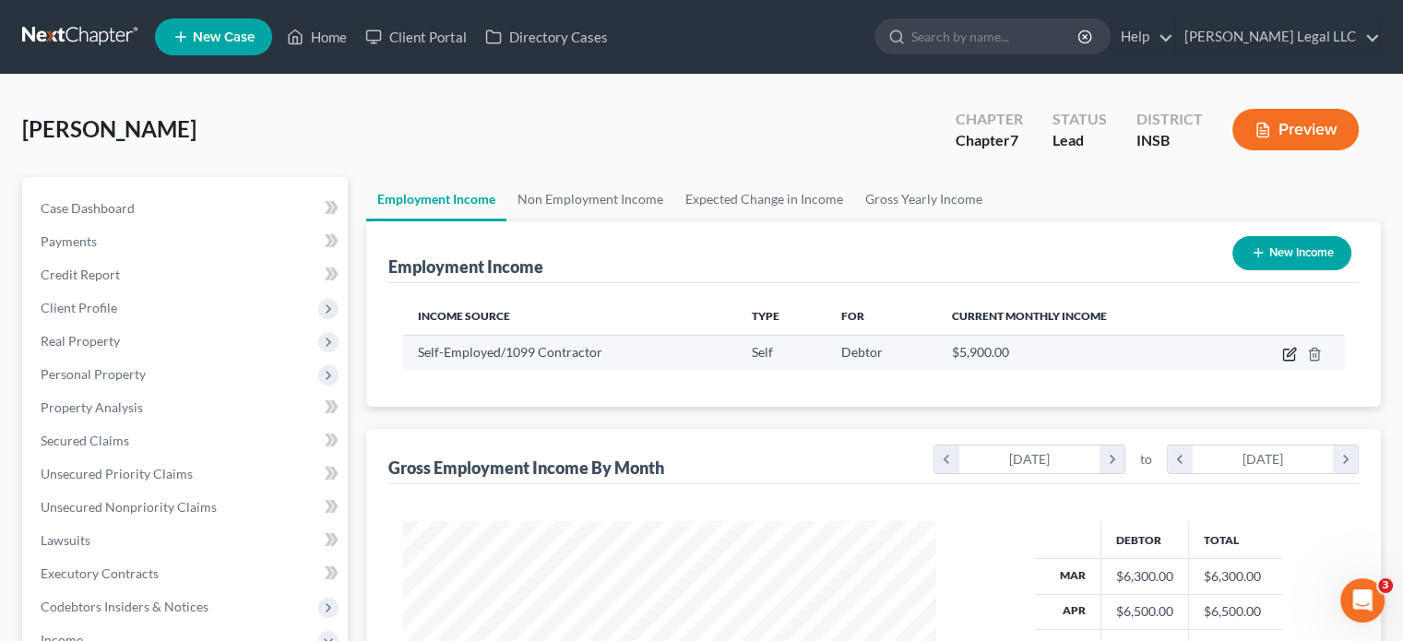
click at [1293, 357] on icon "button" at bounding box center [1290, 354] width 15 height 15
select select "1"
select select "0"
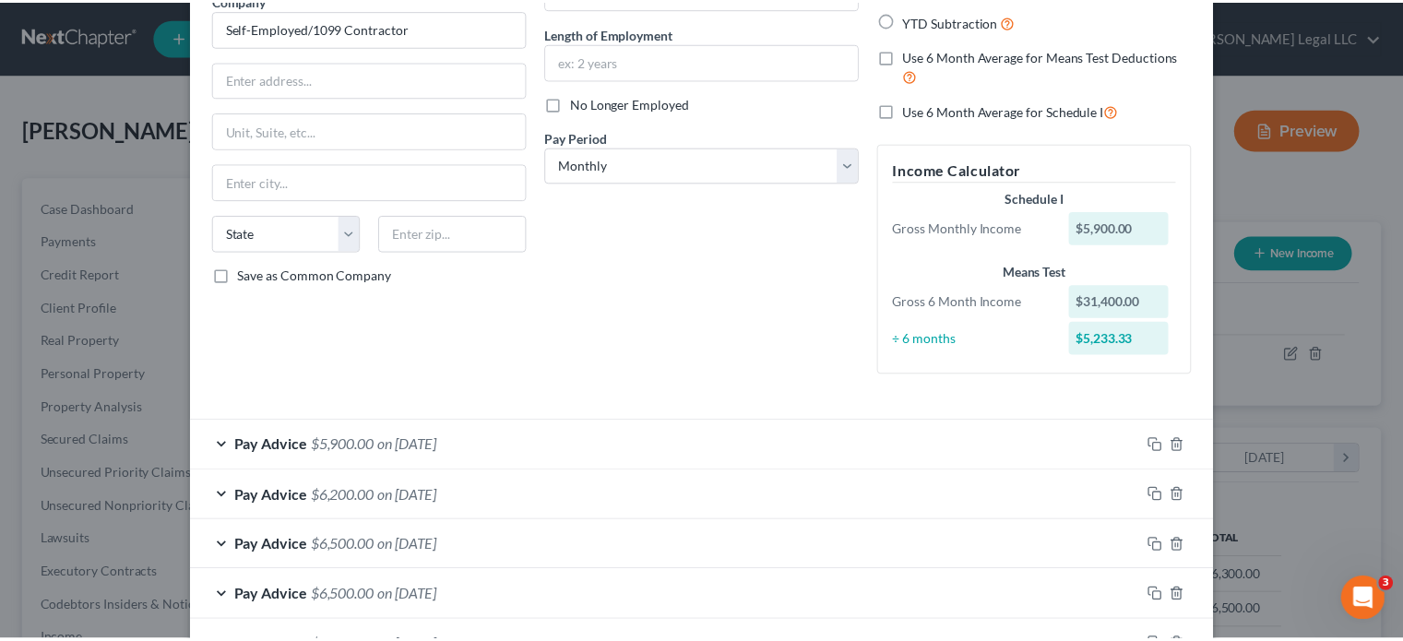
scroll to position [345, 0]
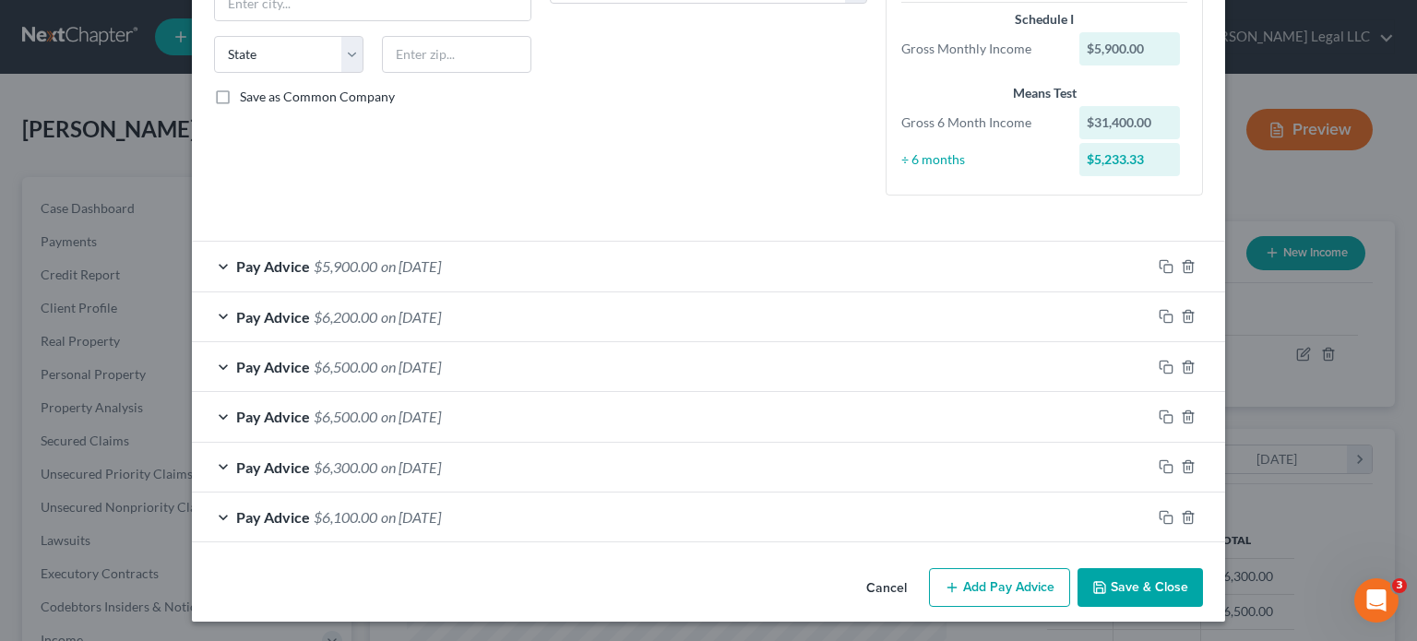
click at [1149, 601] on button "Save & Close" at bounding box center [1140, 587] width 125 height 39
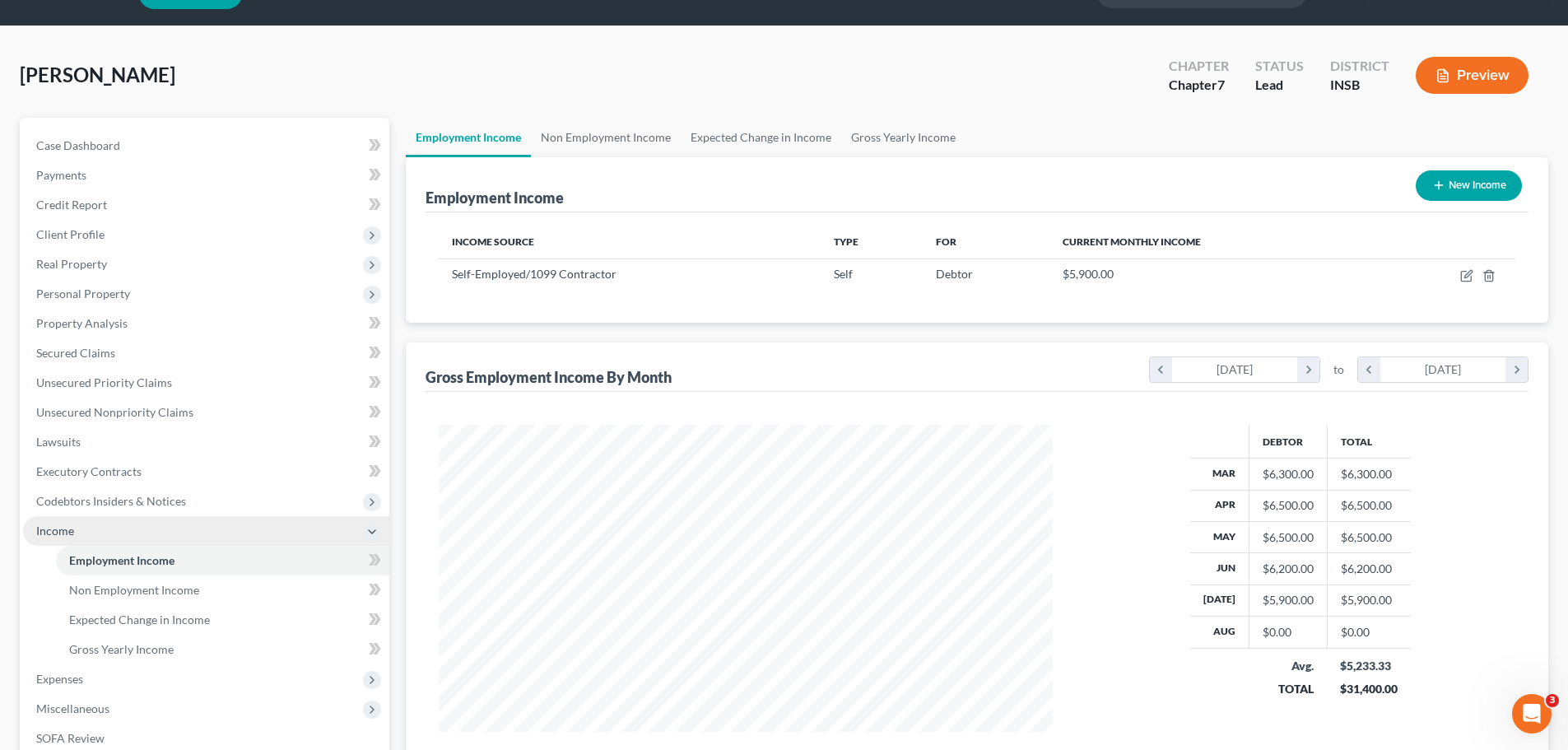
scroll to position [273, 0]
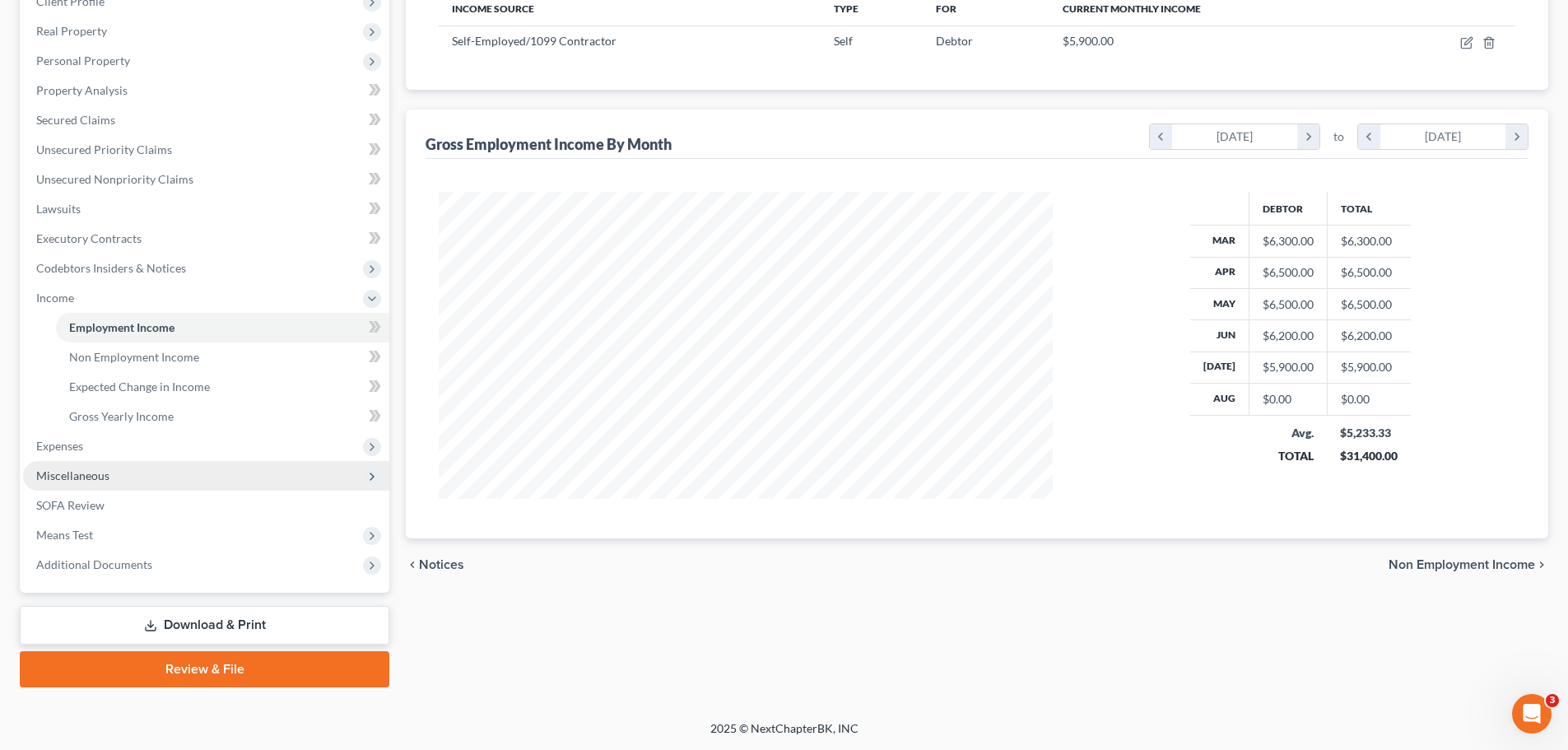
click at [84, 471] on span "Miscellaneous" at bounding box center [73, 475] width 73 height 14
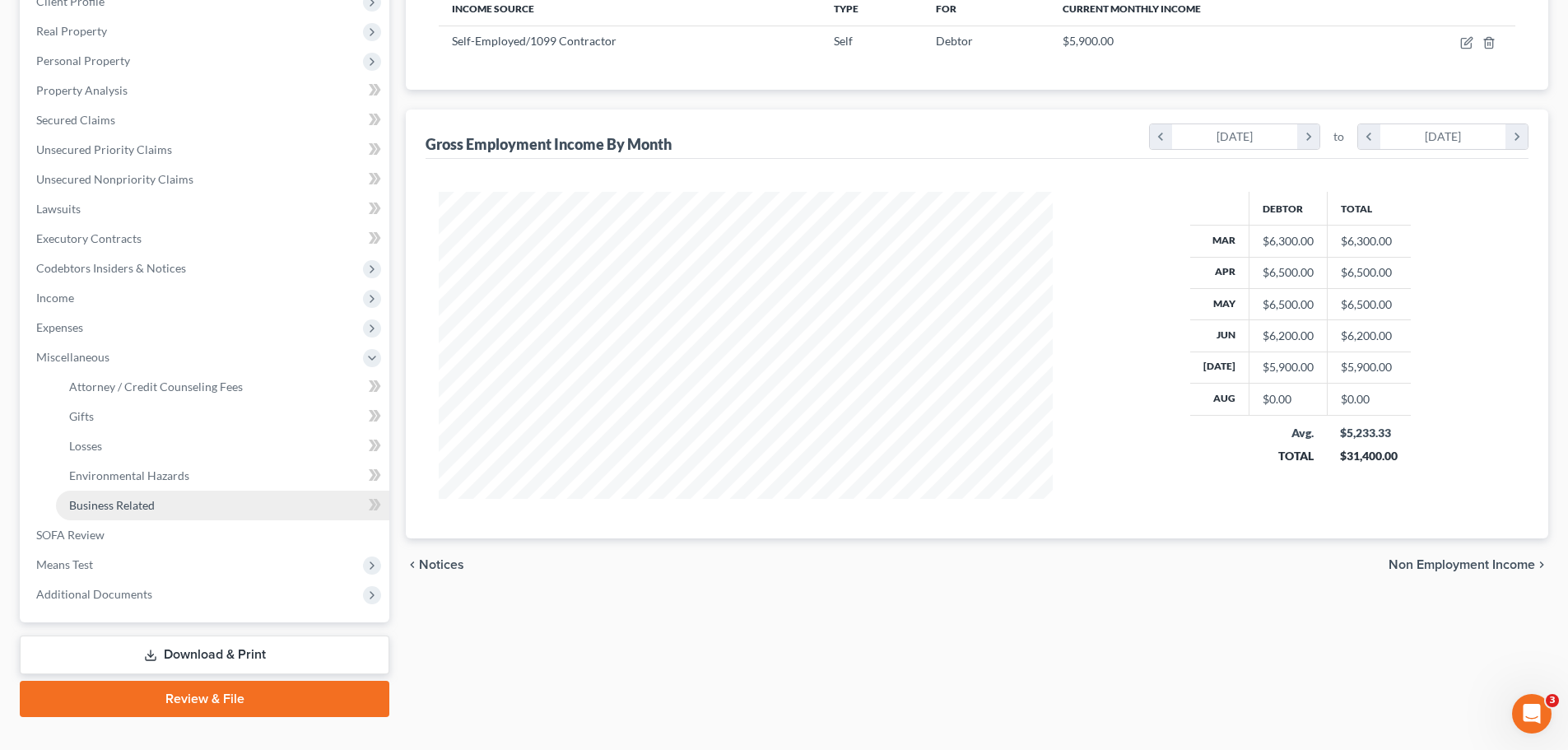
click at [103, 503] on span "Business Related" at bounding box center [112, 505] width 86 height 14
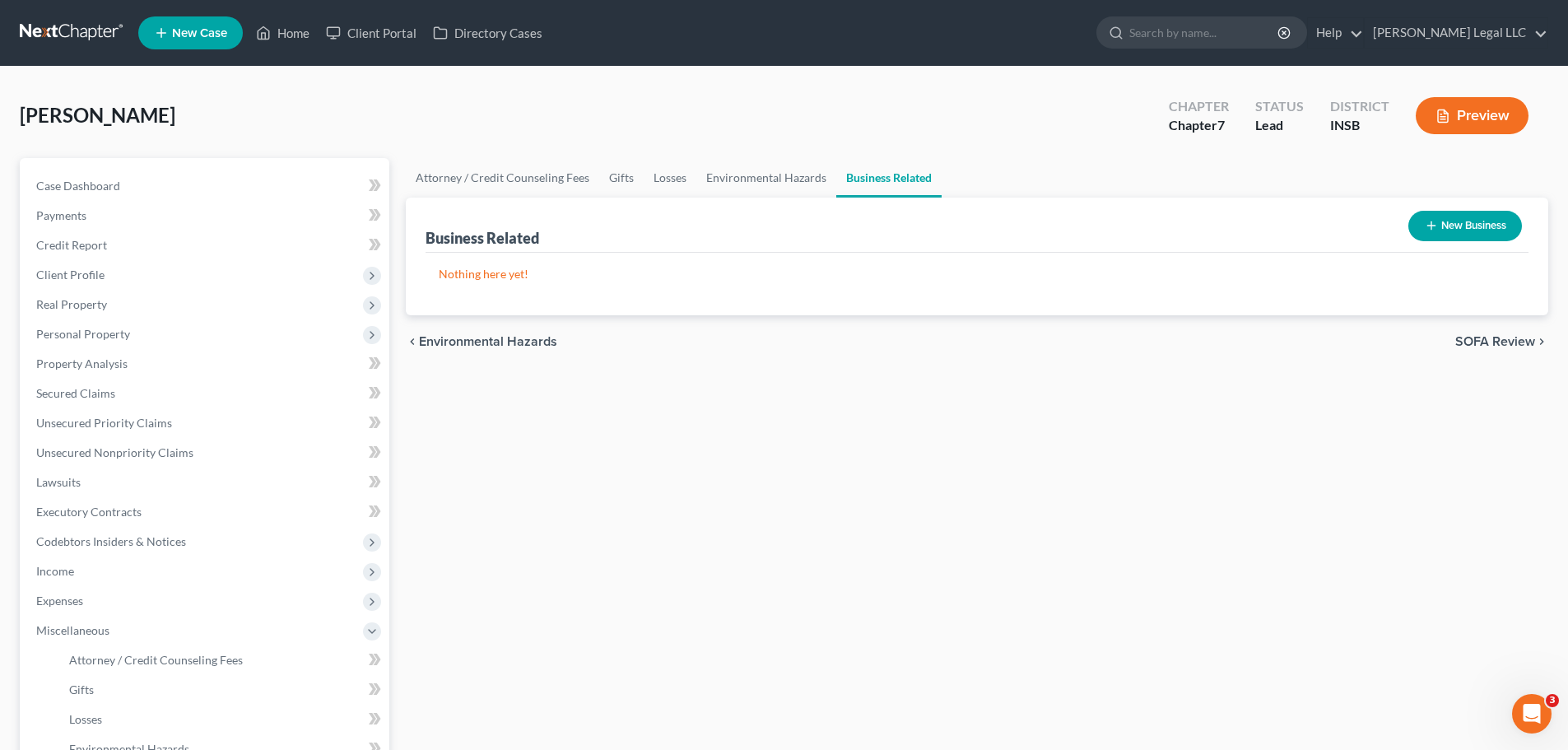
click at [1250, 224] on button "New Business" at bounding box center [1465, 226] width 113 height 30
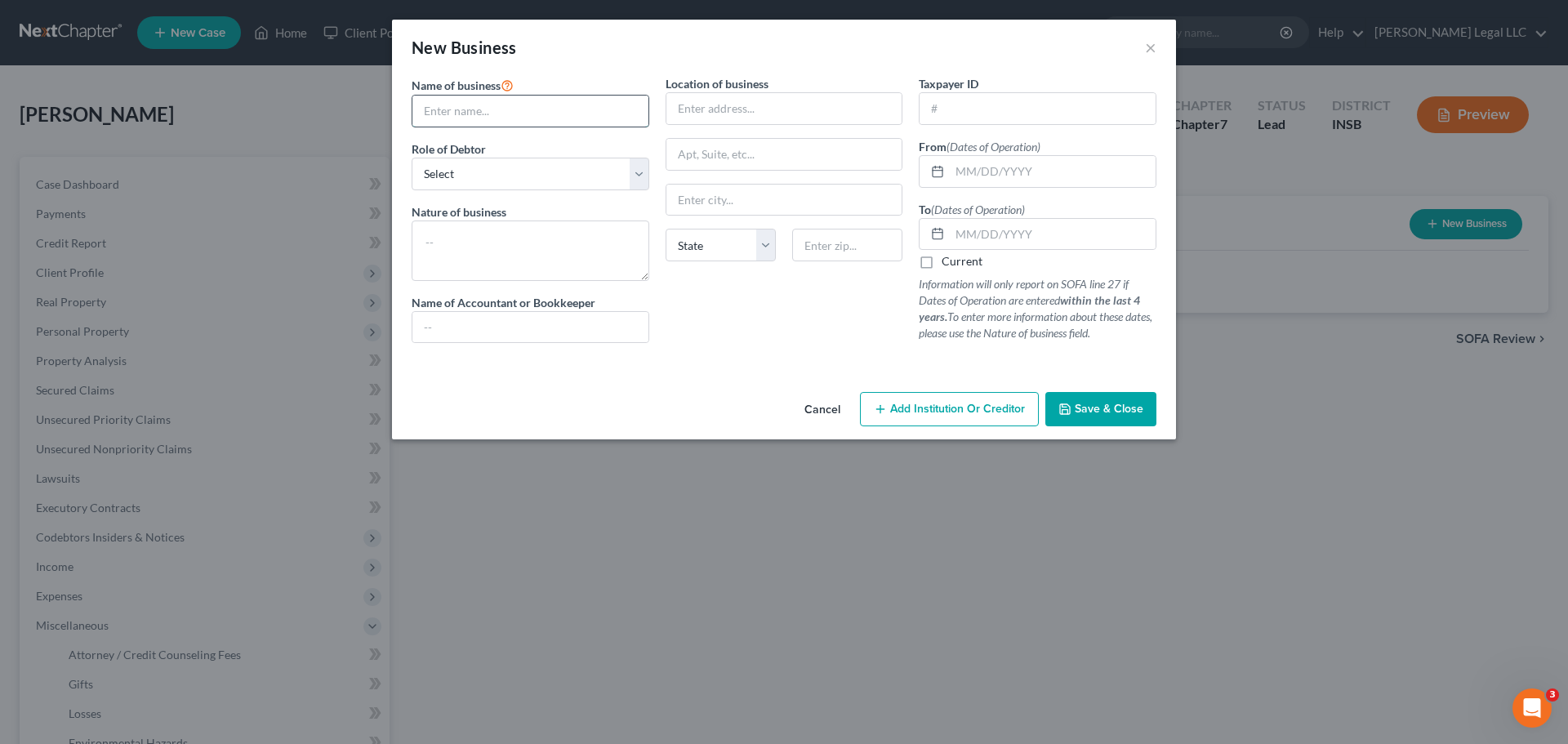
click at [556, 121] on input "text" at bounding box center [530, 111] width 236 height 31
click at [558, 111] on input "text" at bounding box center [530, 111] width 236 height 31
click at [470, 187] on select "Select A member of a limited liability company (LLC) or limited liability partn…" at bounding box center [530, 173] width 237 height 33
click at [784, 358] on div at bounding box center [784, 362] width 761 height 13
click at [460, 114] on input "text" at bounding box center [530, 111] width 236 height 31
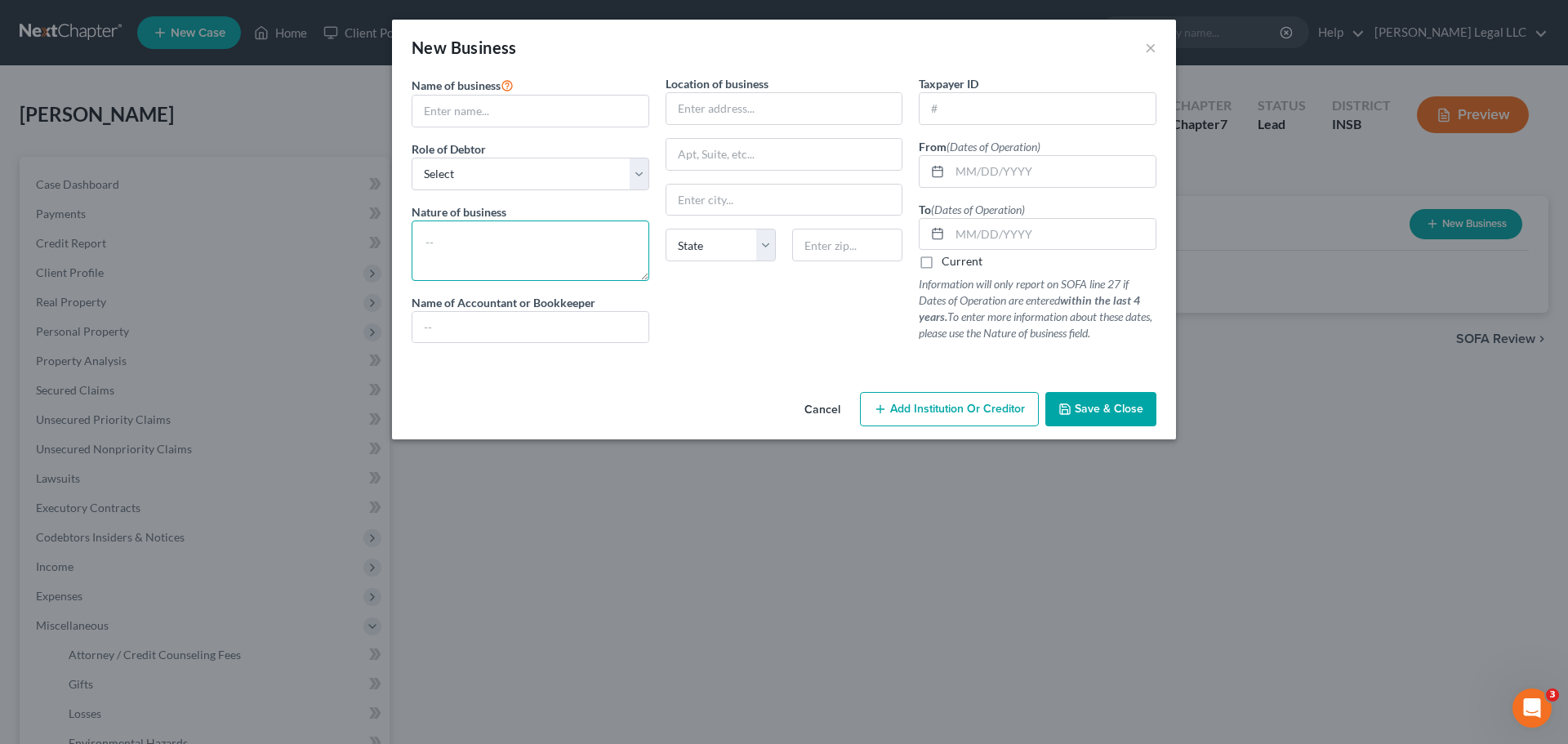
click at [575, 237] on textarea at bounding box center [530, 250] width 237 height 60
type textarea "Freight carrier"
click at [463, 103] on input "text" at bounding box center [530, 111] width 236 height 31
click at [500, 118] on input "text" at bounding box center [530, 111] width 236 height 31
type input "Barakah Transport Inc."
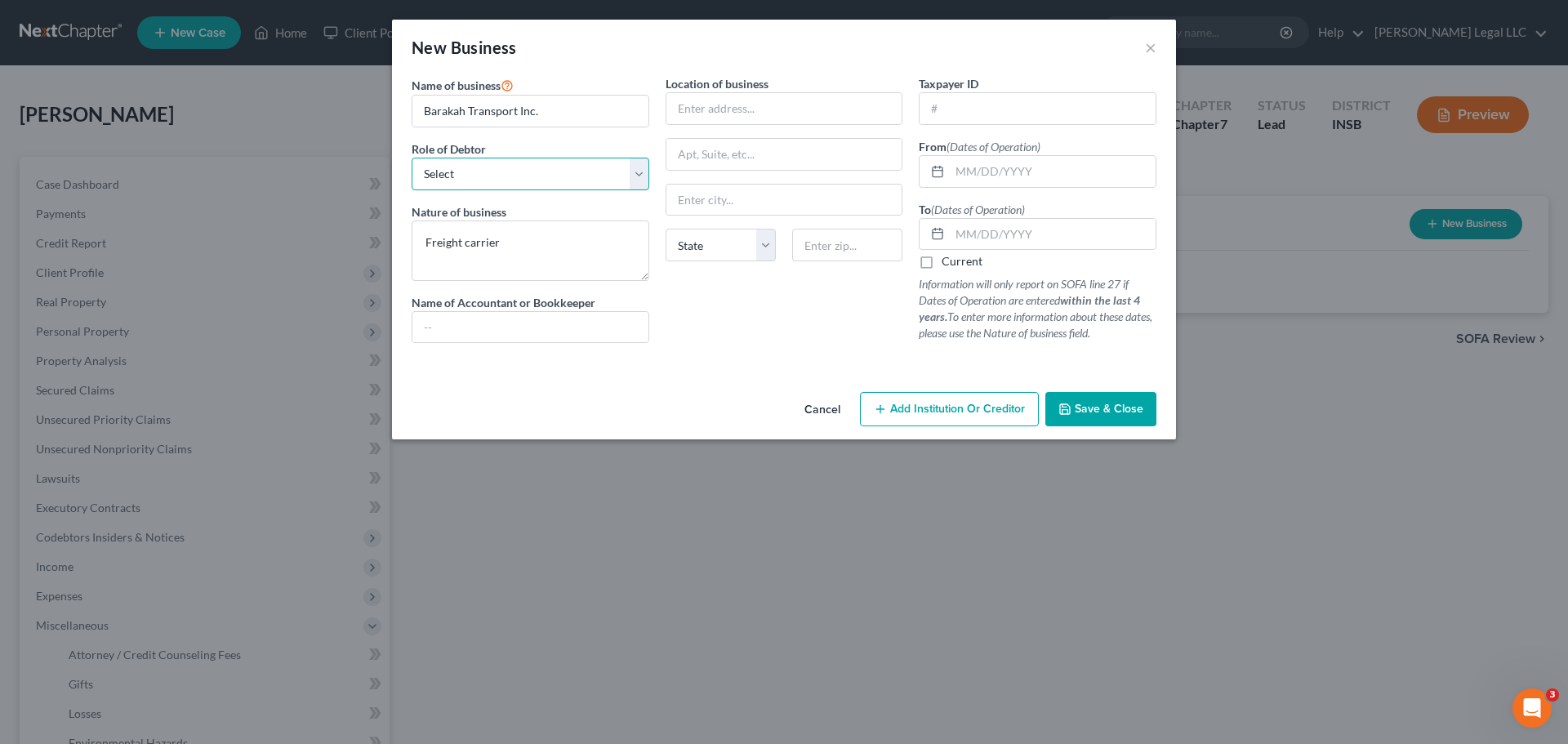
click at [503, 170] on select "Select A member of a limited liability company (LLC) or limited liability partn…" at bounding box center [530, 173] width 237 height 33
select select "owner"
click at [411, 157] on select "Select A member of a limited liability company (LLC) or limited liability partn…" at bounding box center [530, 173] width 237 height 33
click at [528, 168] on select "Select A member of a limited liability company (LLC) or limited liability partn…" at bounding box center [530, 173] width 237 height 33
click at [411, 157] on select "Select A member of a limited liability company (LLC) or limited liability partn…" at bounding box center [530, 173] width 237 height 33
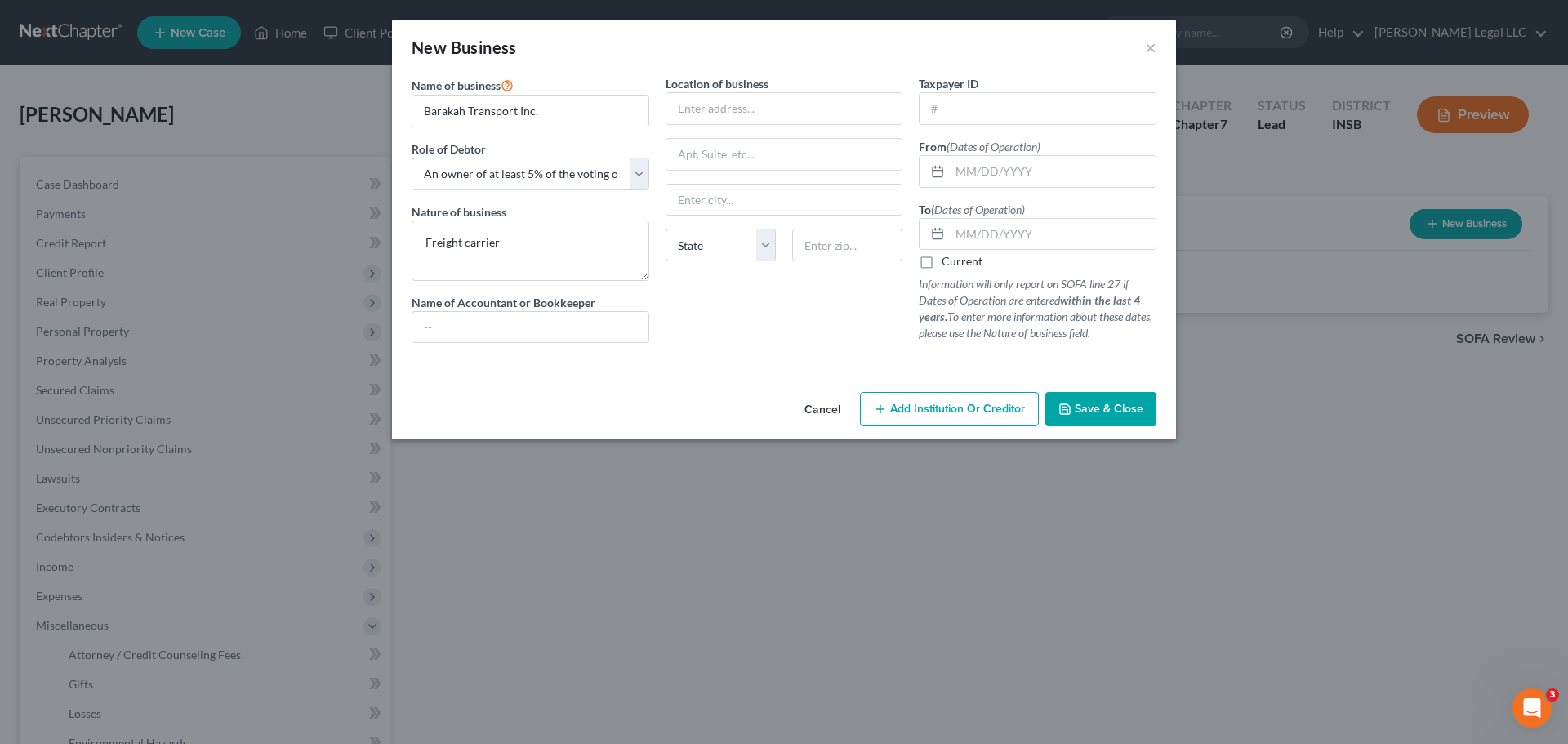
click at [731, 83] on label "Location of business" at bounding box center [717, 83] width 103 height 17
drag, startPoint x: 723, startPoint y: 102, endPoint x: 790, endPoint y: 121, distance: 69.6
click at [723, 102] on input "text" at bounding box center [784, 108] width 236 height 31
click at [764, 112] on input "text" at bounding box center [784, 108] width 236 height 31
click at [487, 338] on input "text" at bounding box center [530, 326] width 236 height 31
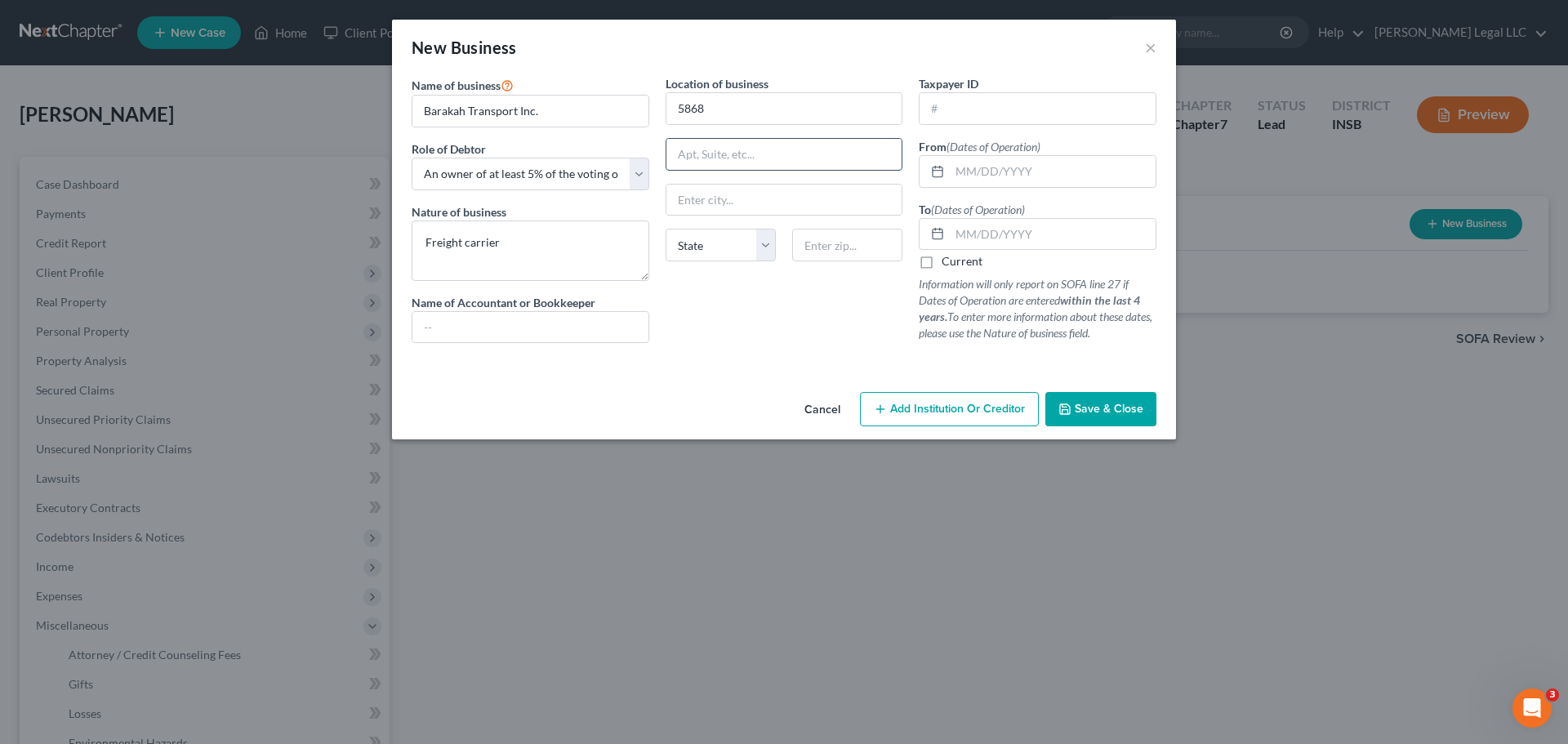
click at [703, 149] on input "text" at bounding box center [784, 154] width 236 height 31
click at [717, 119] on input "5868" at bounding box center [784, 108] width 236 height 31
click at [723, 114] on input "5868" at bounding box center [784, 108] width 236 height 31
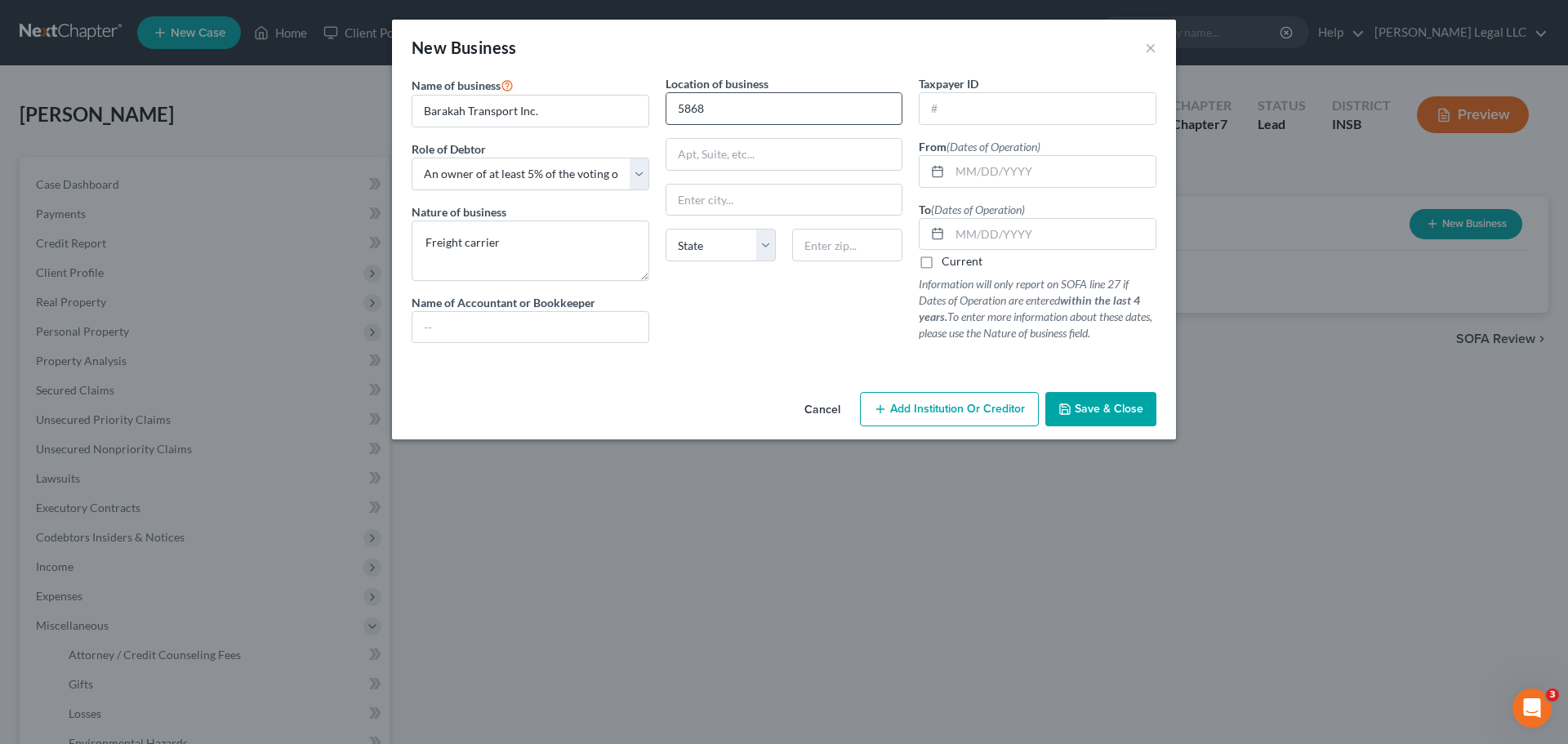
paste input "BARAKAH TRANSPORT INC."
type input "BARAKAH TRANSPORT INC."
drag, startPoint x: 713, startPoint y: 105, endPoint x: 674, endPoint y: 107, distance: 39.1
click at [671, 105] on input "BARAKAH TRANSPORT INC." at bounding box center [784, 108] width 236 height 31
drag, startPoint x: 704, startPoint y: 161, endPoint x: 858, endPoint y: 147, distance: 154.6
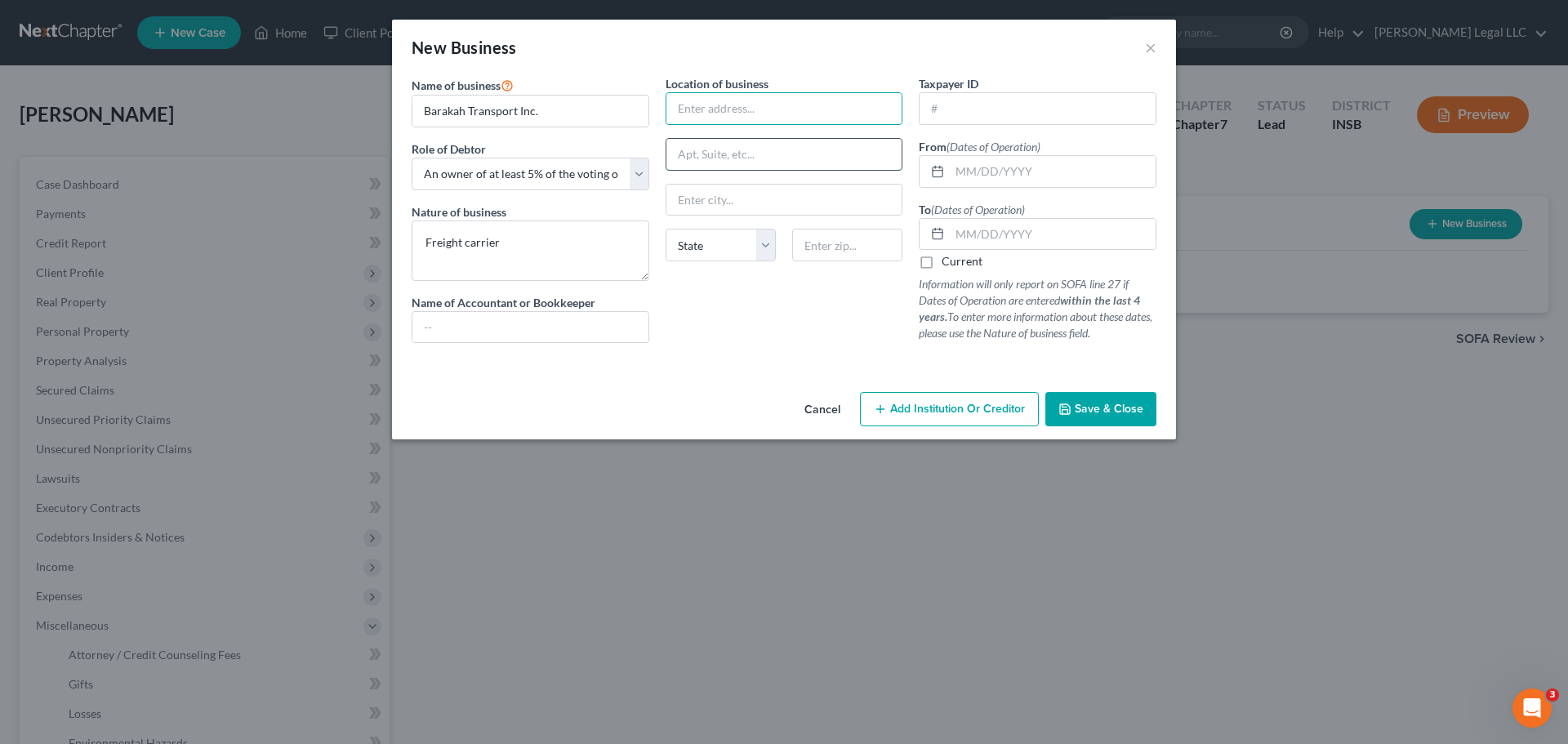
click at [704, 161] on input "text" at bounding box center [784, 154] width 236 height 31
click at [673, 409] on div "Cancel Add Institution Or Creditor Save & Close" at bounding box center [784, 412] width 784 height 54
click at [723, 160] on input "text" at bounding box center [784, 154] width 236 height 31
click at [714, 108] on input "text" at bounding box center [784, 108] width 236 height 31
type input "[STREET_ADDRESS]"
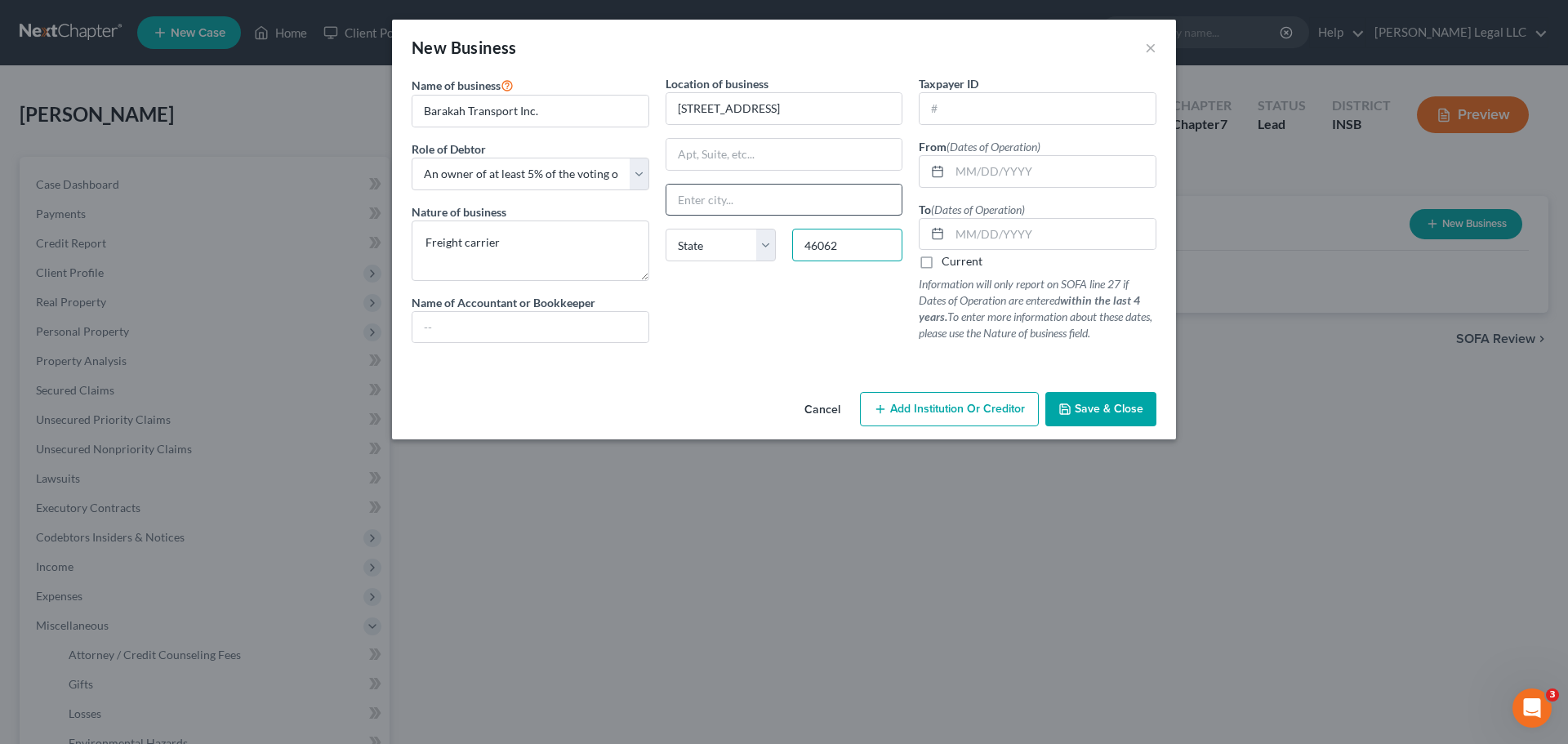
type input "46062"
click at [776, 194] on input "text" at bounding box center [784, 200] width 236 height 31
click at [692, 387] on div "Cancel Add Institution Or Creditor Save & Close" at bounding box center [784, 412] width 784 height 54
drag, startPoint x: 734, startPoint y: 201, endPoint x: 734, endPoint y: 221, distance: 20.0
click at [734, 205] on input "text" at bounding box center [784, 200] width 236 height 31
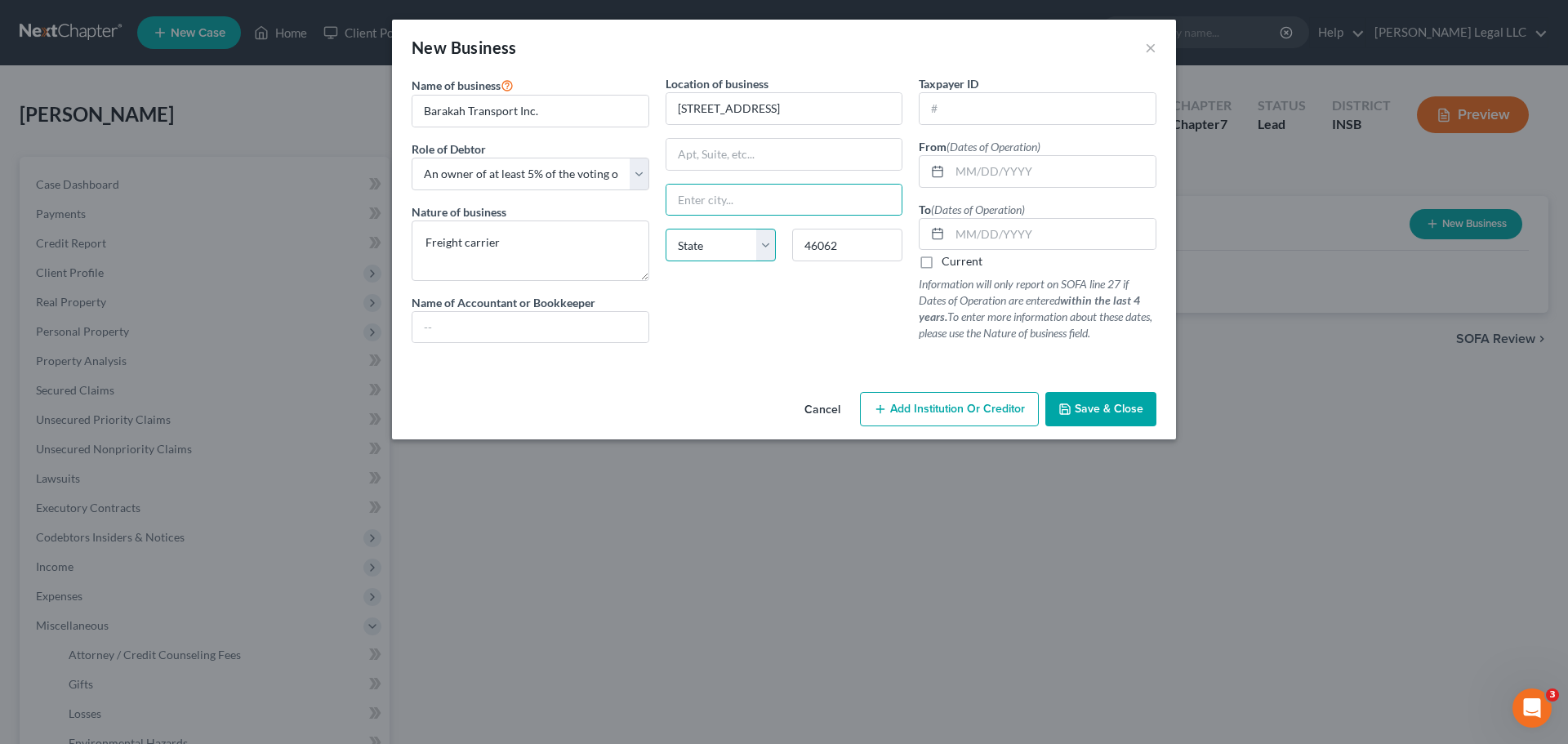
click at [730, 248] on select "State [US_STATE] AK AR AZ CA CO CT DE DC [GEOGRAPHIC_DATA] [GEOGRAPHIC_DATA] GU…" at bounding box center [720, 244] width 111 height 33
select select "15"
click at [665, 228] on select "State [US_STATE] AK AR AZ CA CO CT DE DC [GEOGRAPHIC_DATA] [GEOGRAPHIC_DATA] GU…" at bounding box center [720, 244] width 111 height 33
click at [719, 196] on input "text" at bounding box center [784, 200] width 236 height 31
type input "[GEOGRAPHIC_DATA]"
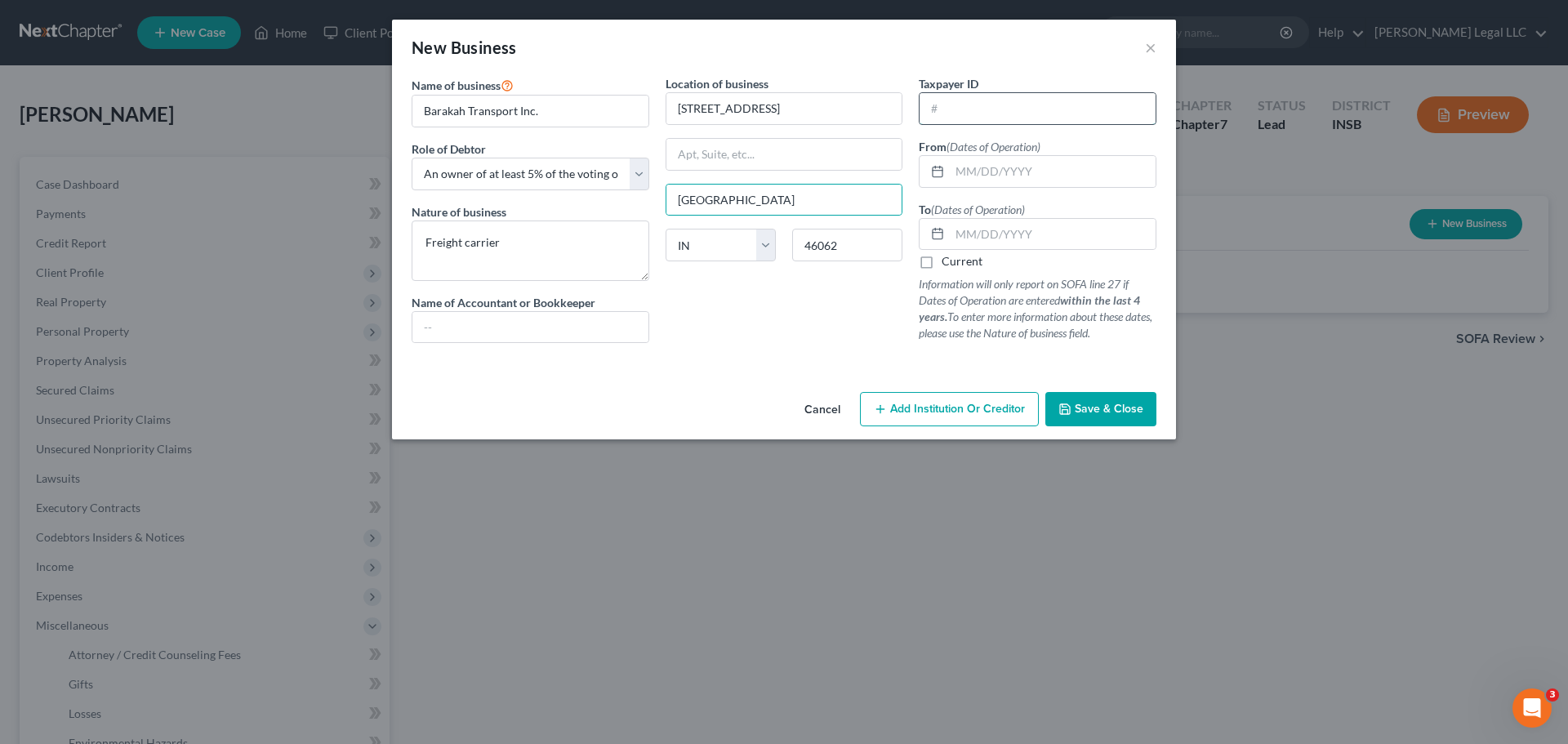
click at [1022, 117] on input "text" at bounding box center [1037, 108] width 236 height 31
click at [1003, 176] on input "text" at bounding box center [1052, 171] width 206 height 31
click at [962, 117] on input "text" at bounding box center [1037, 108] width 236 height 31
click at [971, 164] on input "text" at bounding box center [1052, 171] width 206 height 31
click at [799, 327] on div "Location of business [STREET_ADDRESS][GEOGRAPHIC_DATA] [US_STATE][GEOGRAPHIC_DA…" at bounding box center [784, 215] width 254 height 280
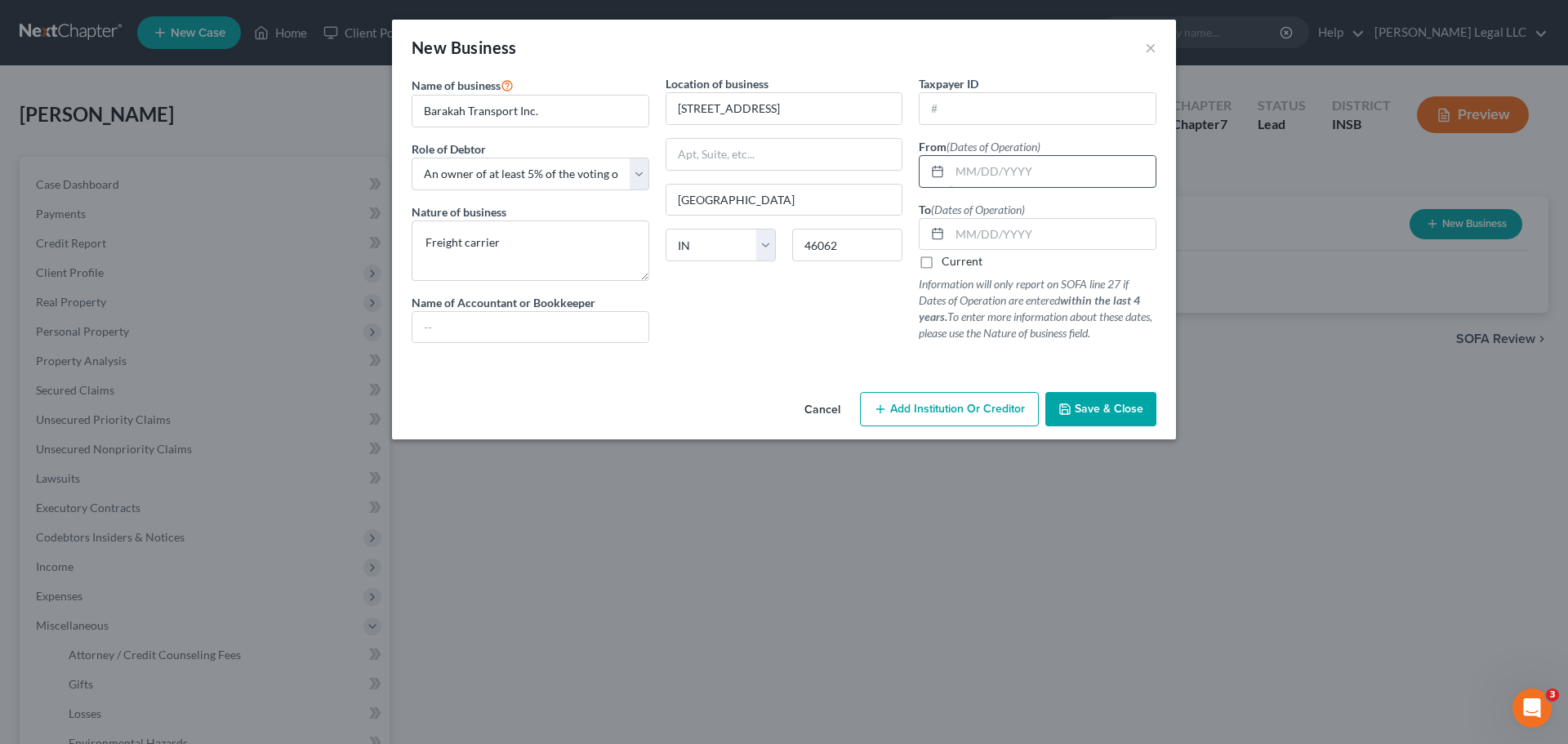
click at [1009, 176] on input "text" at bounding box center [1052, 171] width 206 height 31
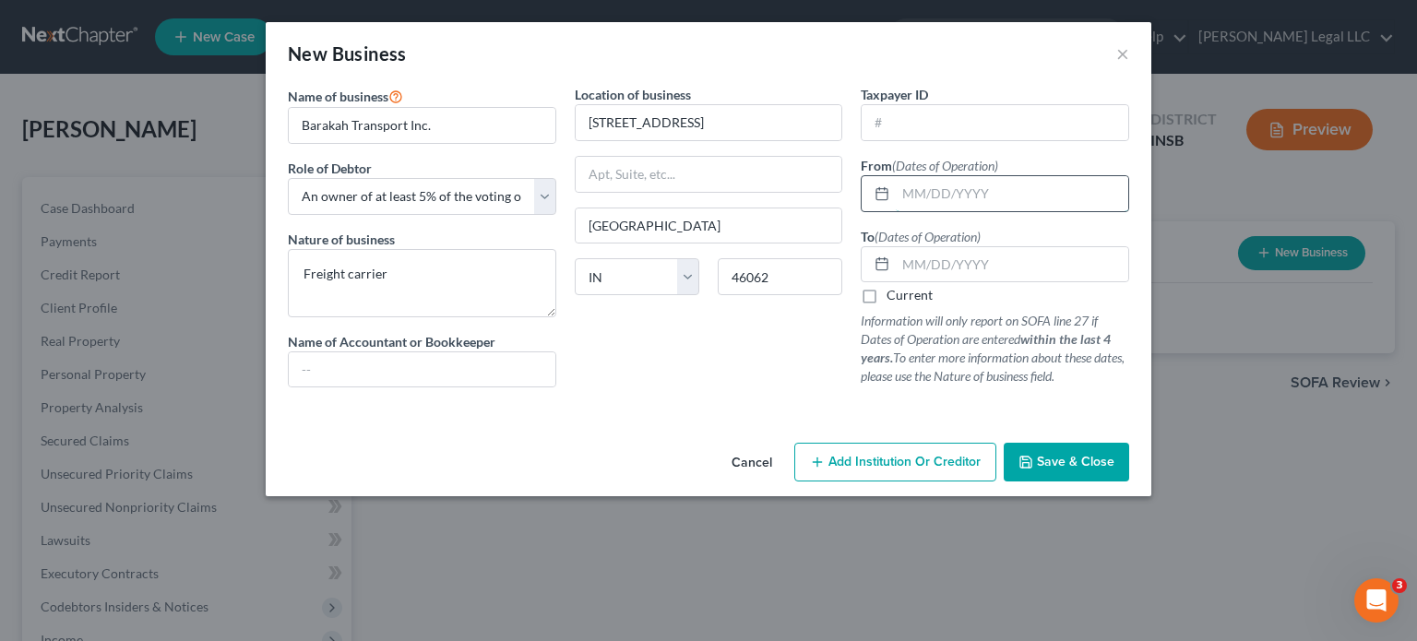
click at [925, 197] on input "text" at bounding box center [1012, 193] width 233 height 35
type input "[DATE]"
click at [1049, 460] on span "Save & Close" at bounding box center [1076, 462] width 78 height 16
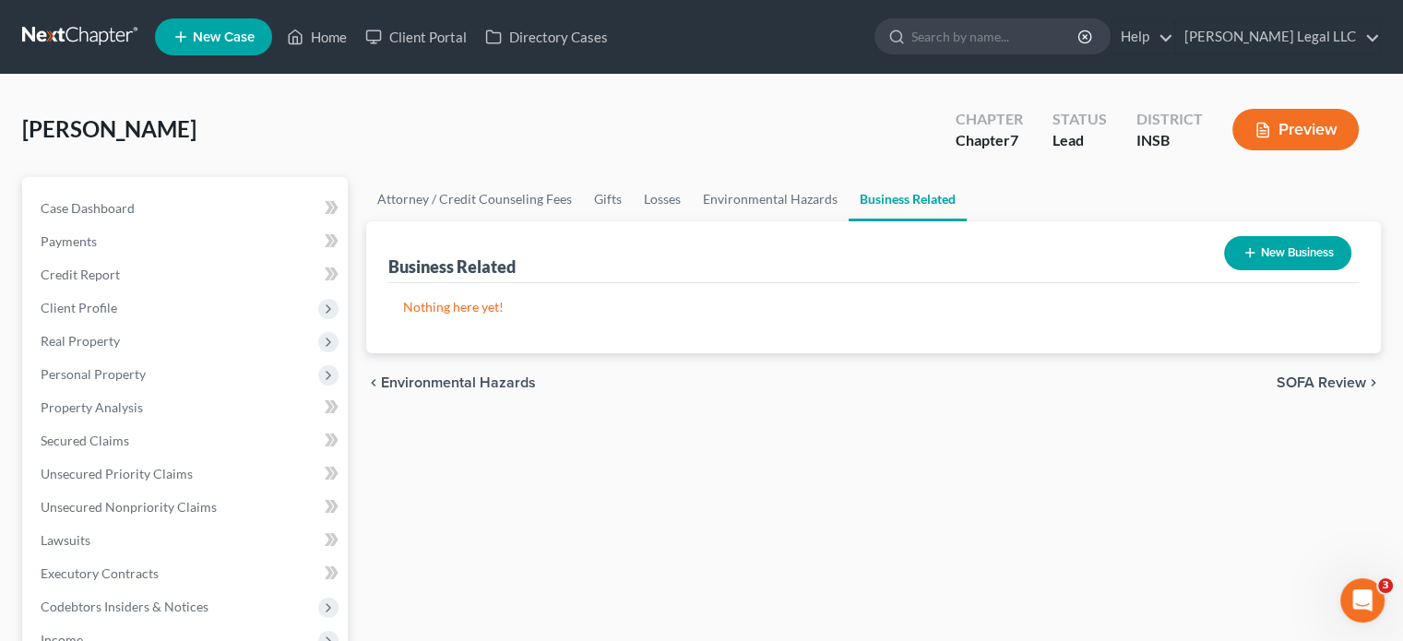
drag, startPoint x: 882, startPoint y: 535, endPoint x: 866, endPoint y: 517, distance: 24.2
click at [882, 535] on div "Attorney / Credit Counseling Fees Gifts Losses Environmental Hazards Business R…" at bounding box center [873, 643] width 1033 height 933
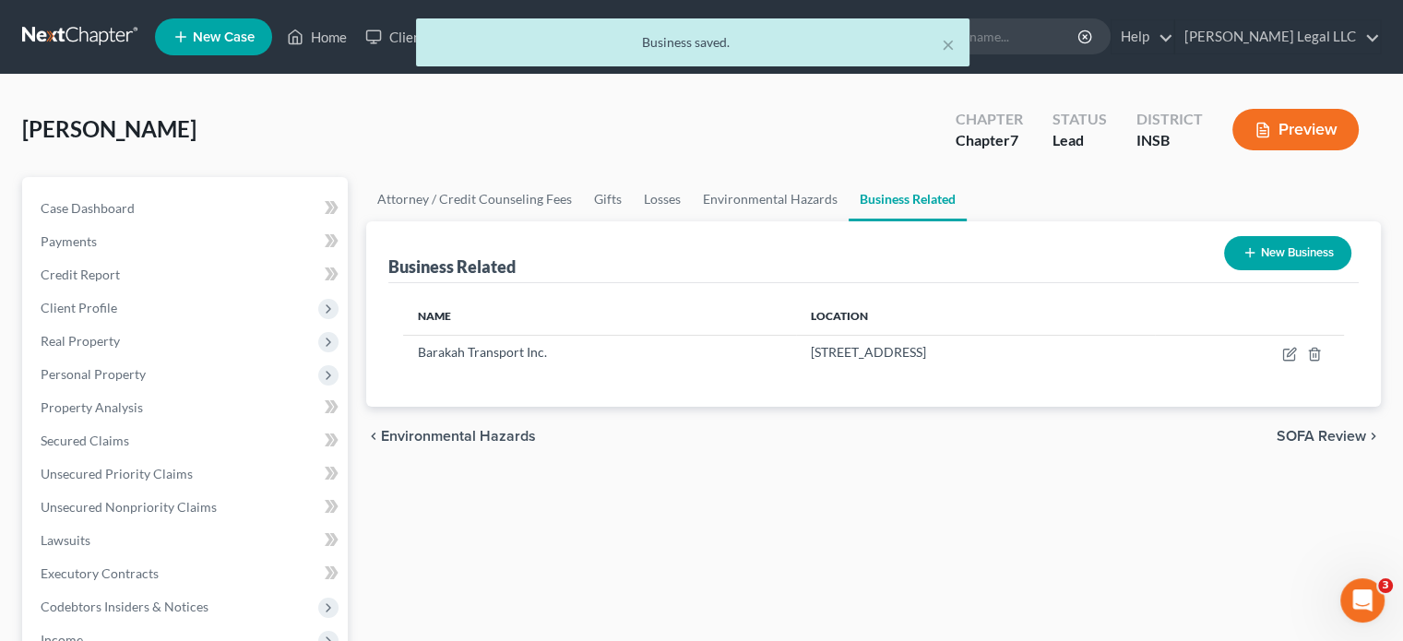
click at [770, 490] on div "Attorney / Credit Counseling Fees Gifts Losses Environmental Hazards Business R…" at bounding box center [873, 643] width 1033 height 933
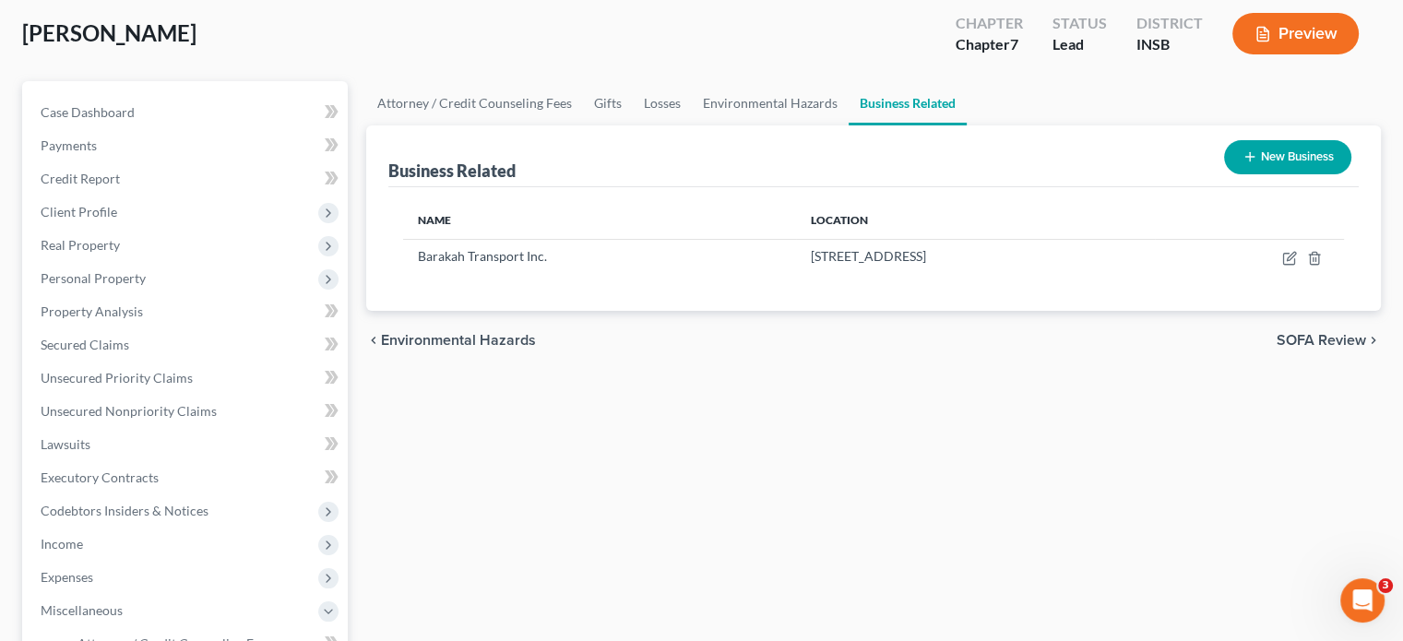
scroll to position [92, 0]
